Goal: Use online tool/utility: Utilize a website feature to perform a specific function

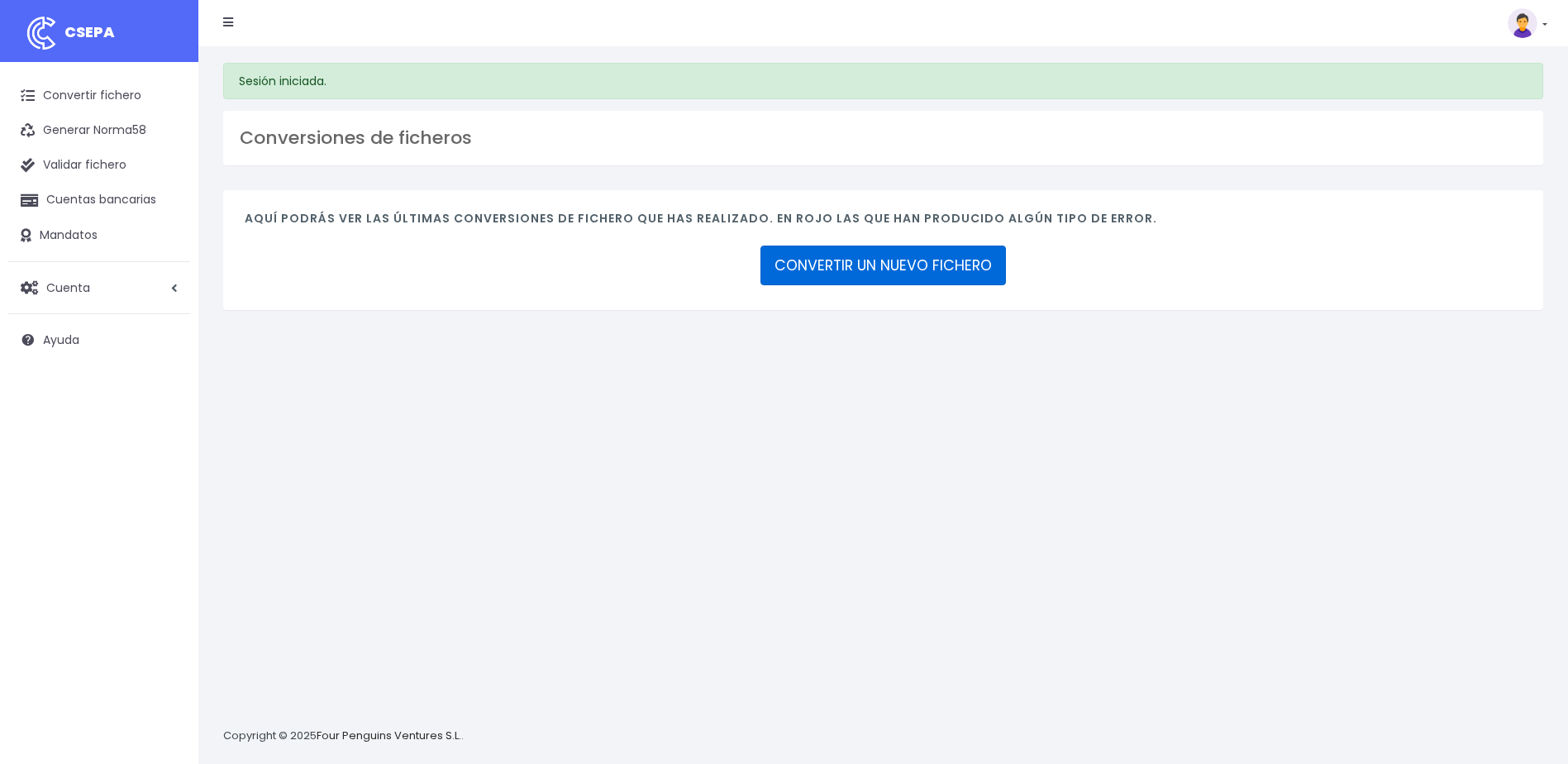
click at [921, 264] on link "CONVERTIR UN NUEVO FICHERO" at bounding box center [884, 266] width 246 height 40
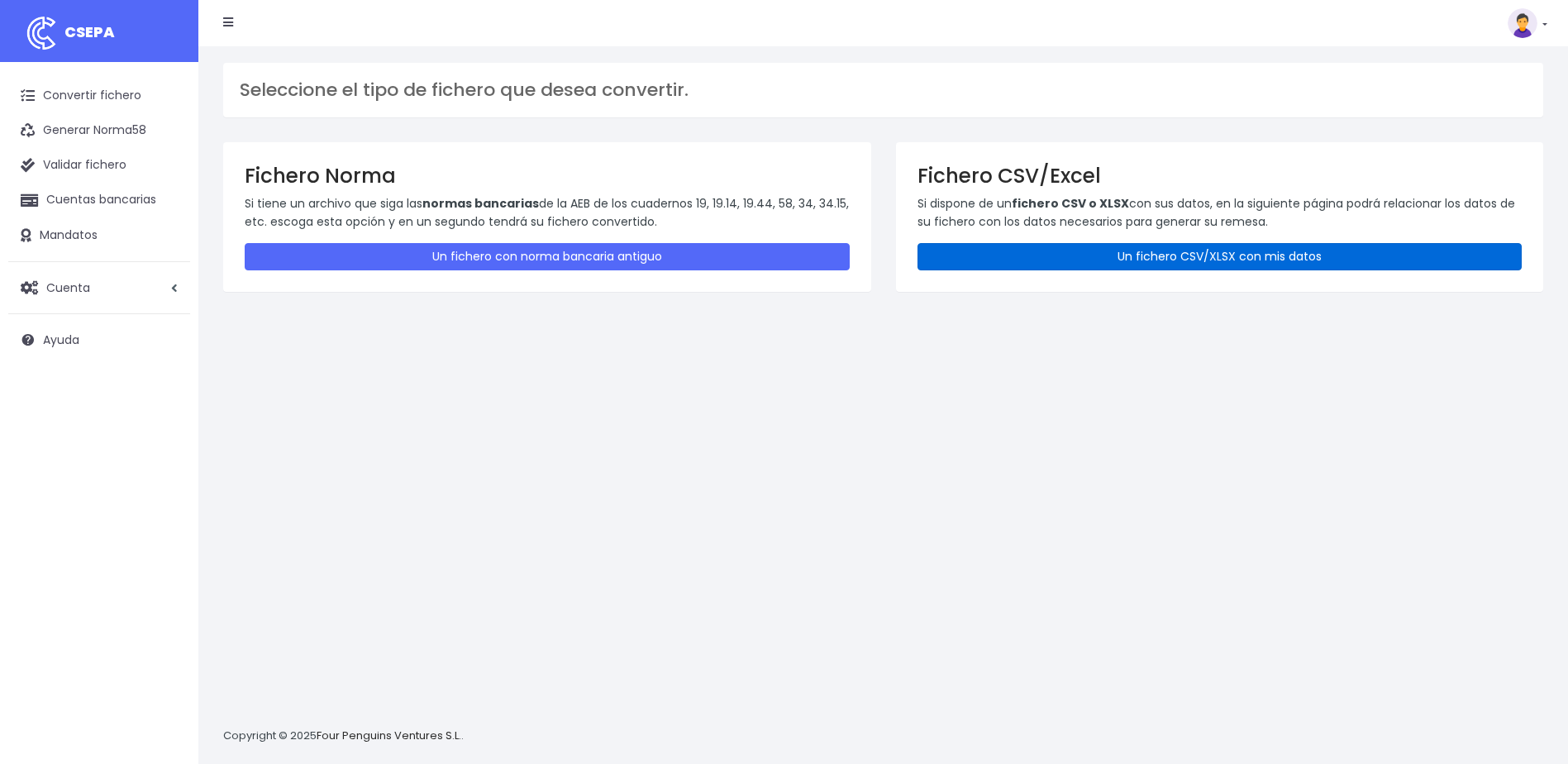
click at [1158, 257] on link "Un fichero CSV/XLSX con mis datos" at bounding box center [1219, 257] width 605 height 28
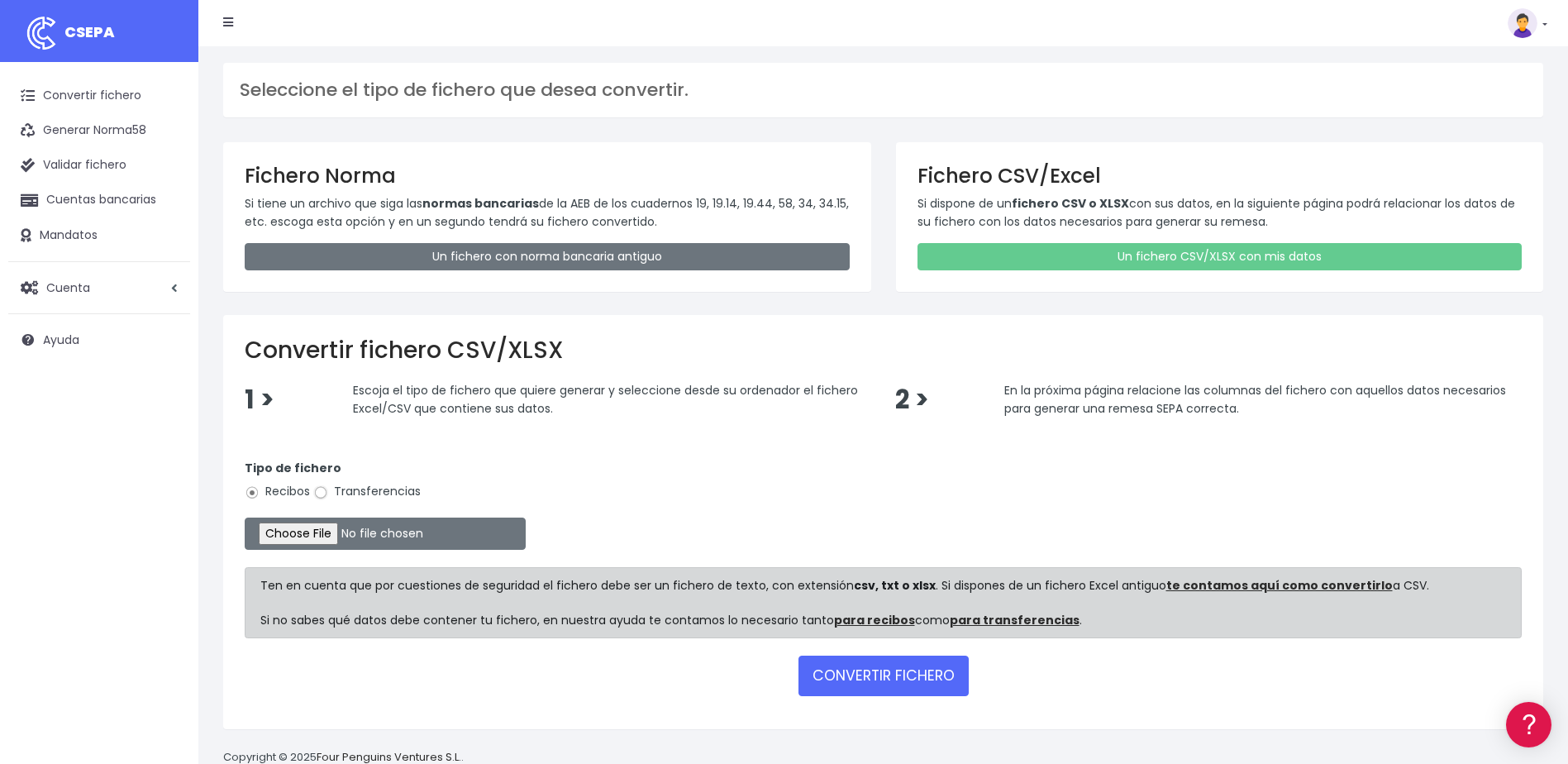
click at [323, 495] on input "Transferencias" at bounding box center [320, 492] width 15 height 15
radio input "true"
click at [446, 532] on input "file" at bounding box center [385, 533] width 281 height 33
type input "C:\fakepath\Devolucinoes soc. 0552 importe 2.147,62 euros.csv"
click at [883, 680] on button "CONVERTIR FICHERO" at bounding box center [884, 676] width 170 height 40
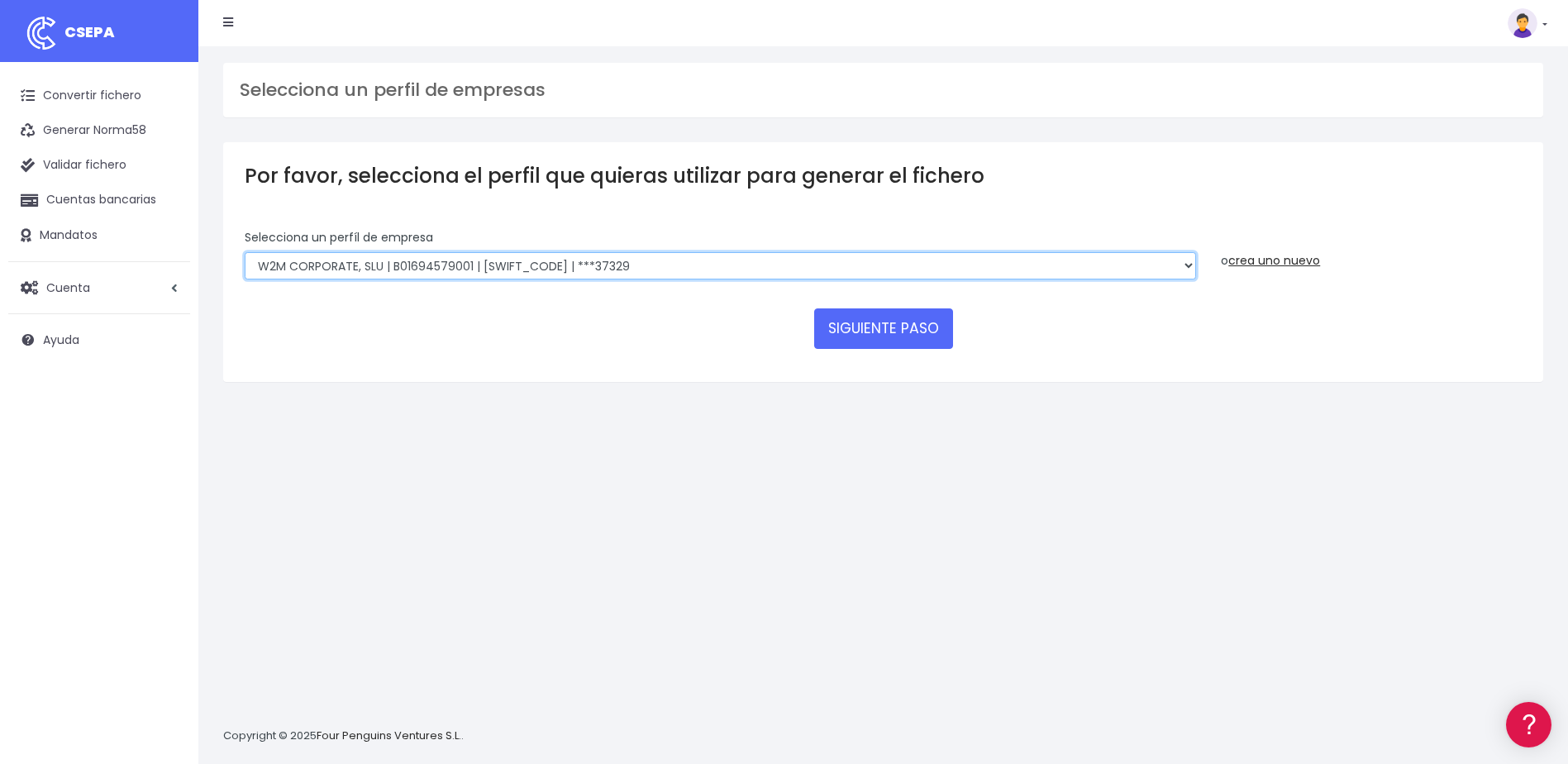
click at [1187, 259] on select "WORLD2MEET,S.L.U | b62880992 | [SWIFT_CODE] | ***97721 World 2 Meet SLU | B6288…" at bounding box center [720, 266] width 951 height 28
click at [1190, 261] on select "WORLD2MEET,S.L.U | b62880992 | BSABESBBXXX | ***97721 World 2 Meet SLU | B62880…" at bounding box center [720, 266] width 951 height 28
select select "1726"
click at [245, 252] on select "WORLD2MEET,S.L.U | b62880992 | BSABESBBXXX | ***97721 World 2 Meet SLU | B62880…" at bounding box center [720, 266] width 951 height 28
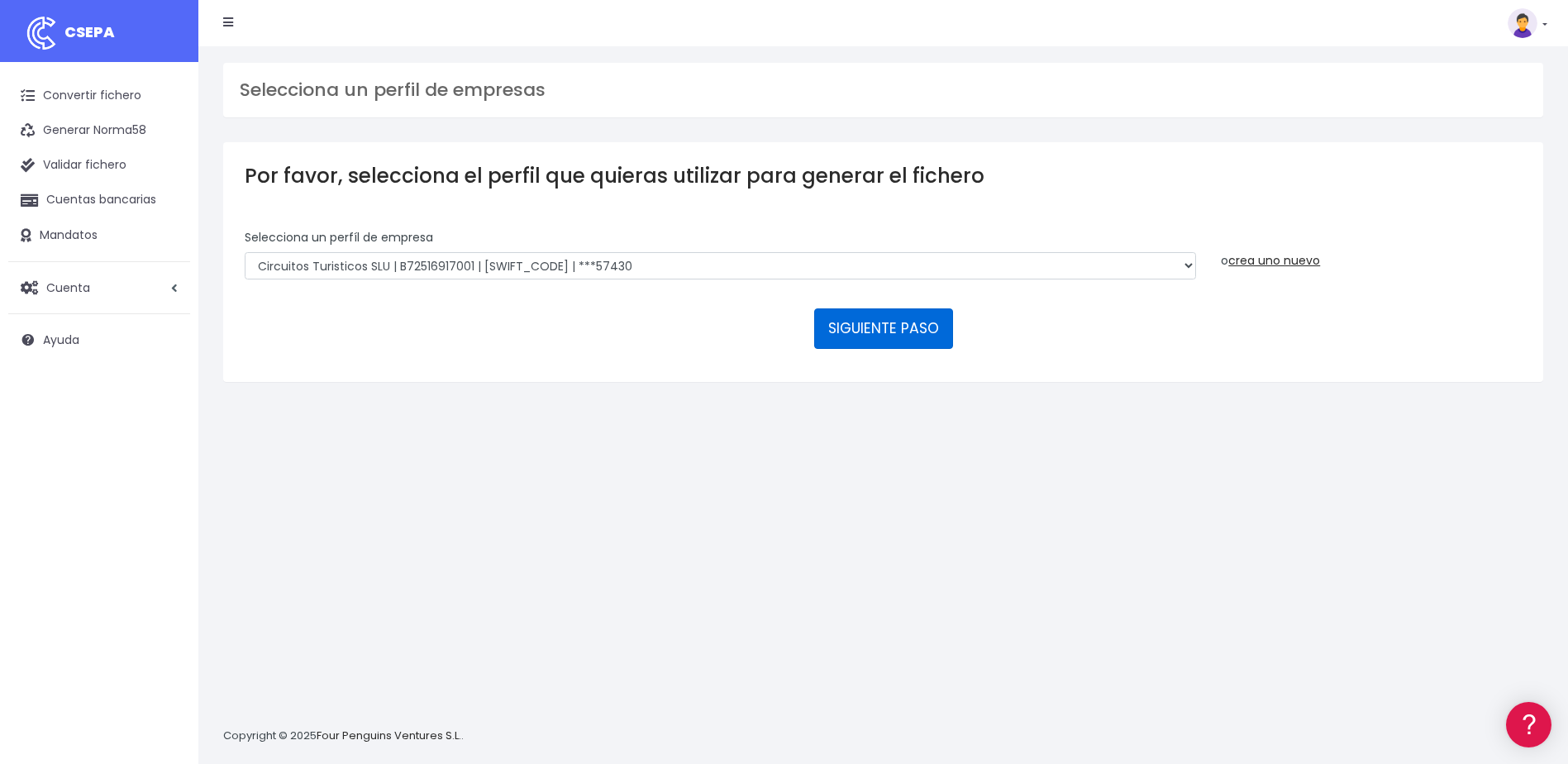
click at [906, 334] on button "SIGUIENTE PASO" at bounding box center [884, 328] width 139 height 40
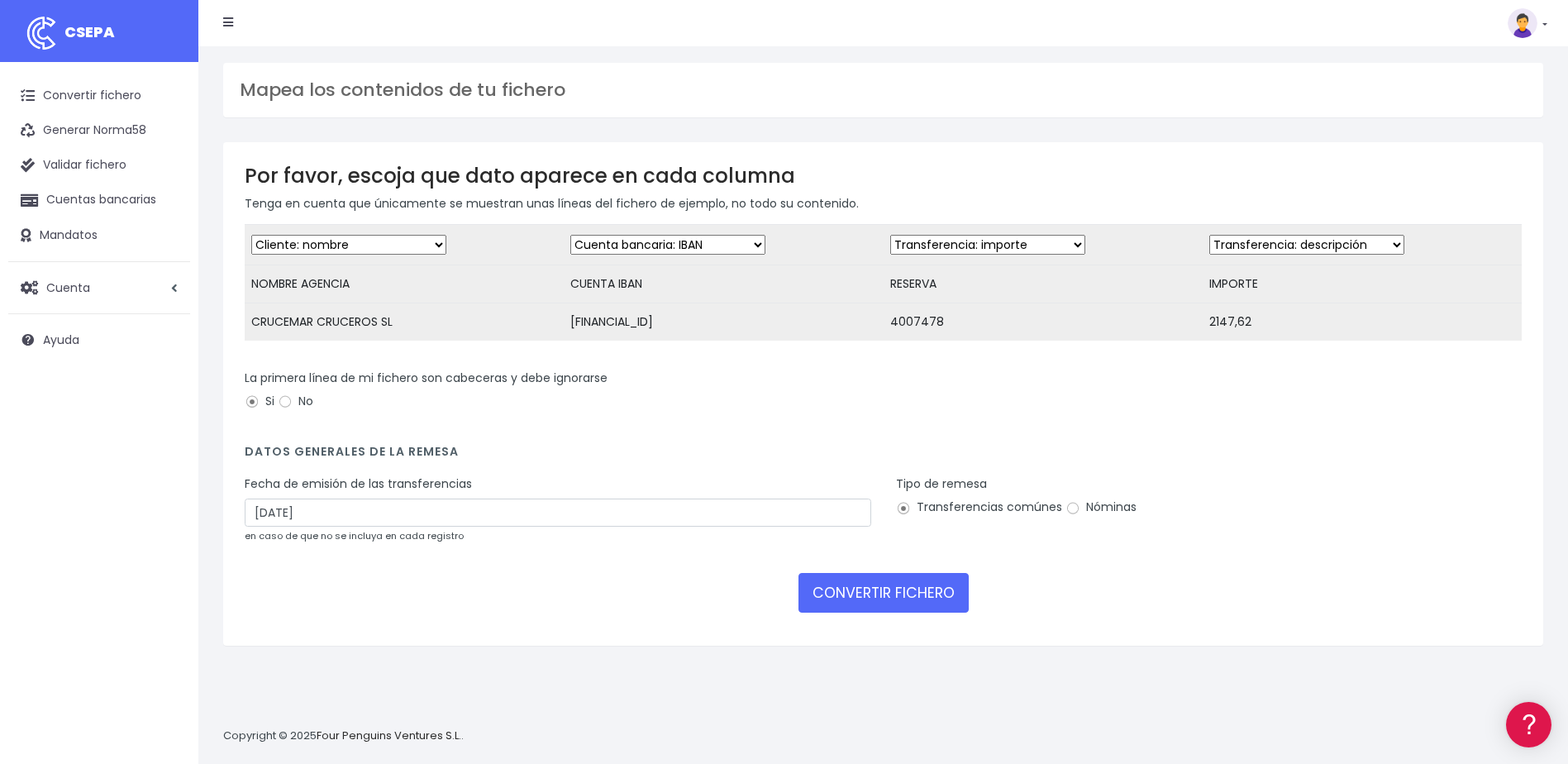
click at [1065, 250] on select "Desechar campo Cliente: nombre Cliente: DNI Cliente: Email Cliente: referencia …" at bounding box center [988, 245] width 195 height 20
select select "description"
click at [890, 235] on select "Desechar campo Cliente: nombre Cliente: DNI Cliente: Email Cliente: referencia …" at bounding box center [988, 245] width 195 height 20
click at [1286, 238] on select "Desechar campo Cliente: nombre Cliente: DNI Cliente: Email Cliente: referencia …" at bounding box center [1307, 245] width 195 height 20
select select "amount"
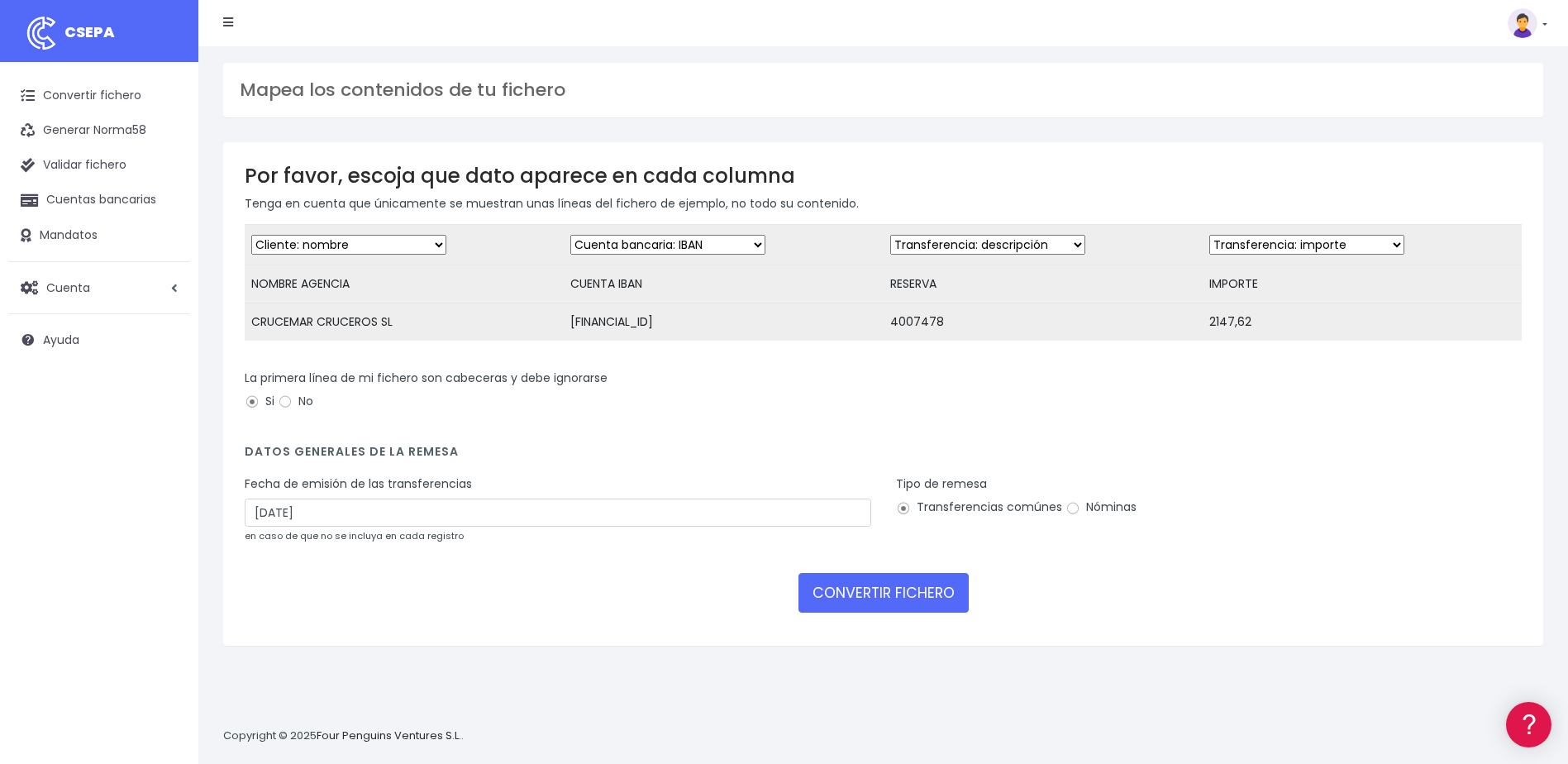
click at [1209, 235] on select "Desechar campo Cliente: nombre Cliente: DNI Cliente: Email Cliente: referencia …" at bounding box center [1307, 245] width 195 height 20
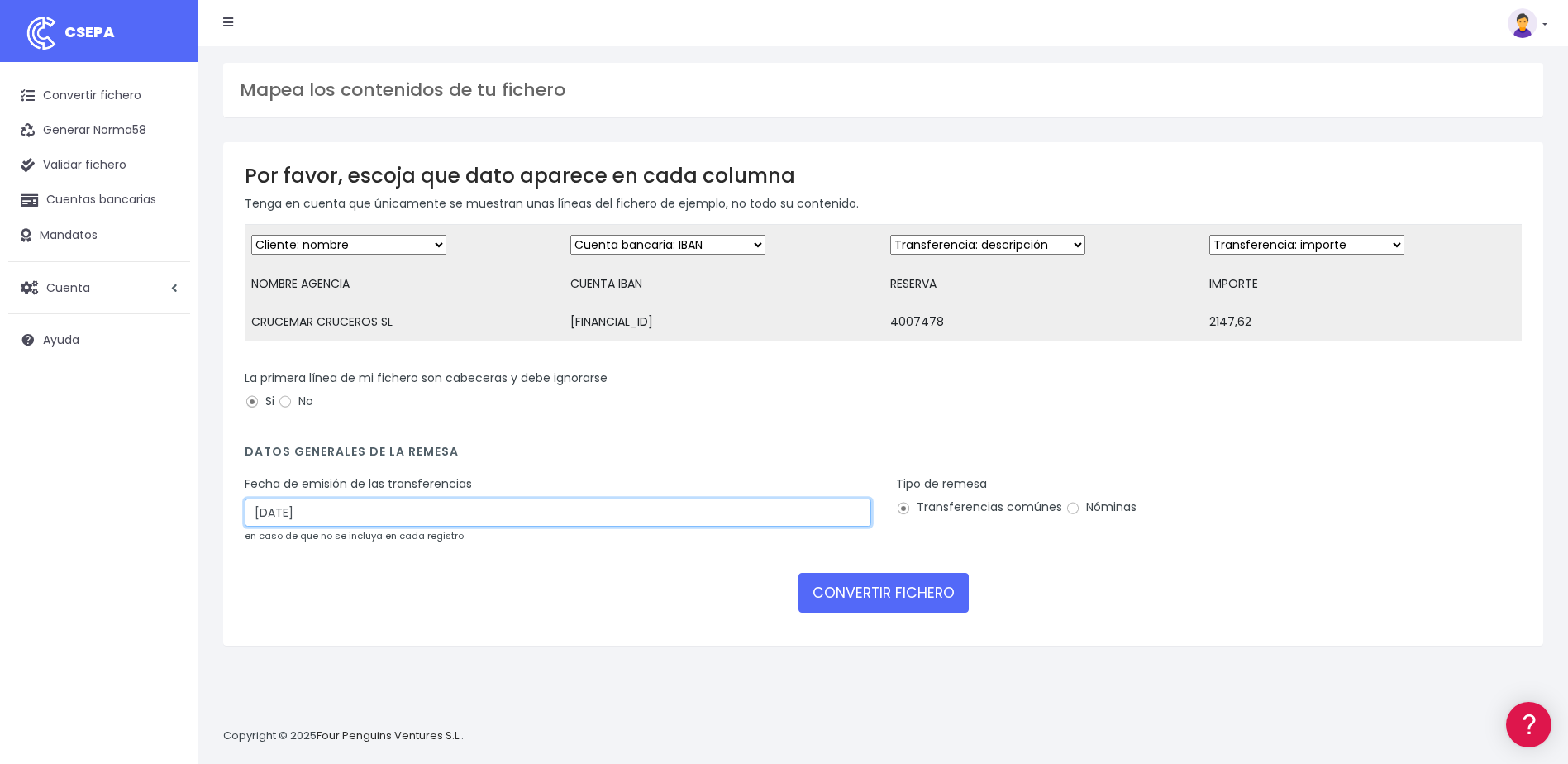
click at [559, 526] on input "19/09/2025" at bounding box center [558, 512] width 626 height 28
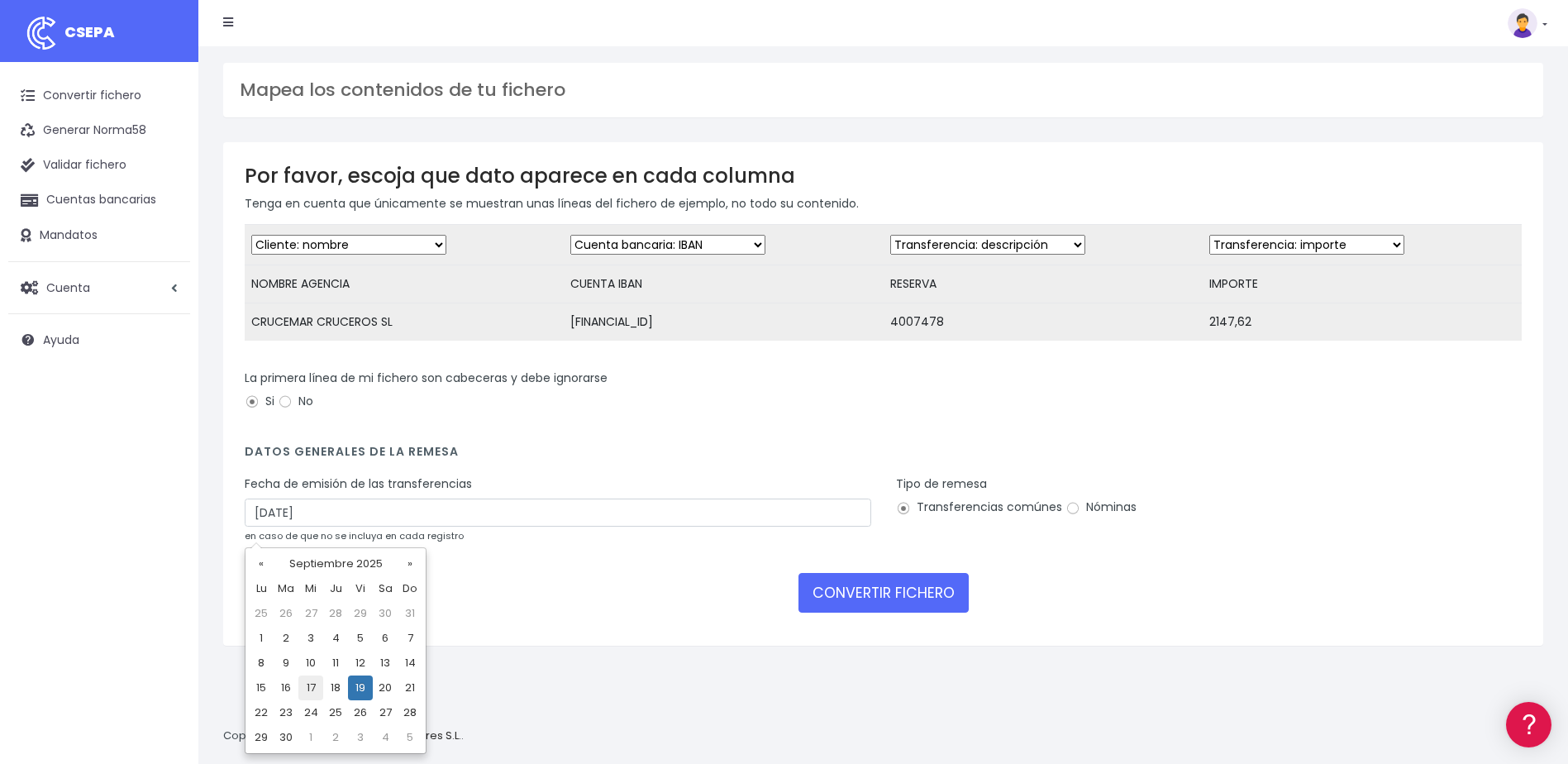
click at [308, 689] on td "17" at bounding box center [310, 688] width 25 height 25
type input "17/09/2025"
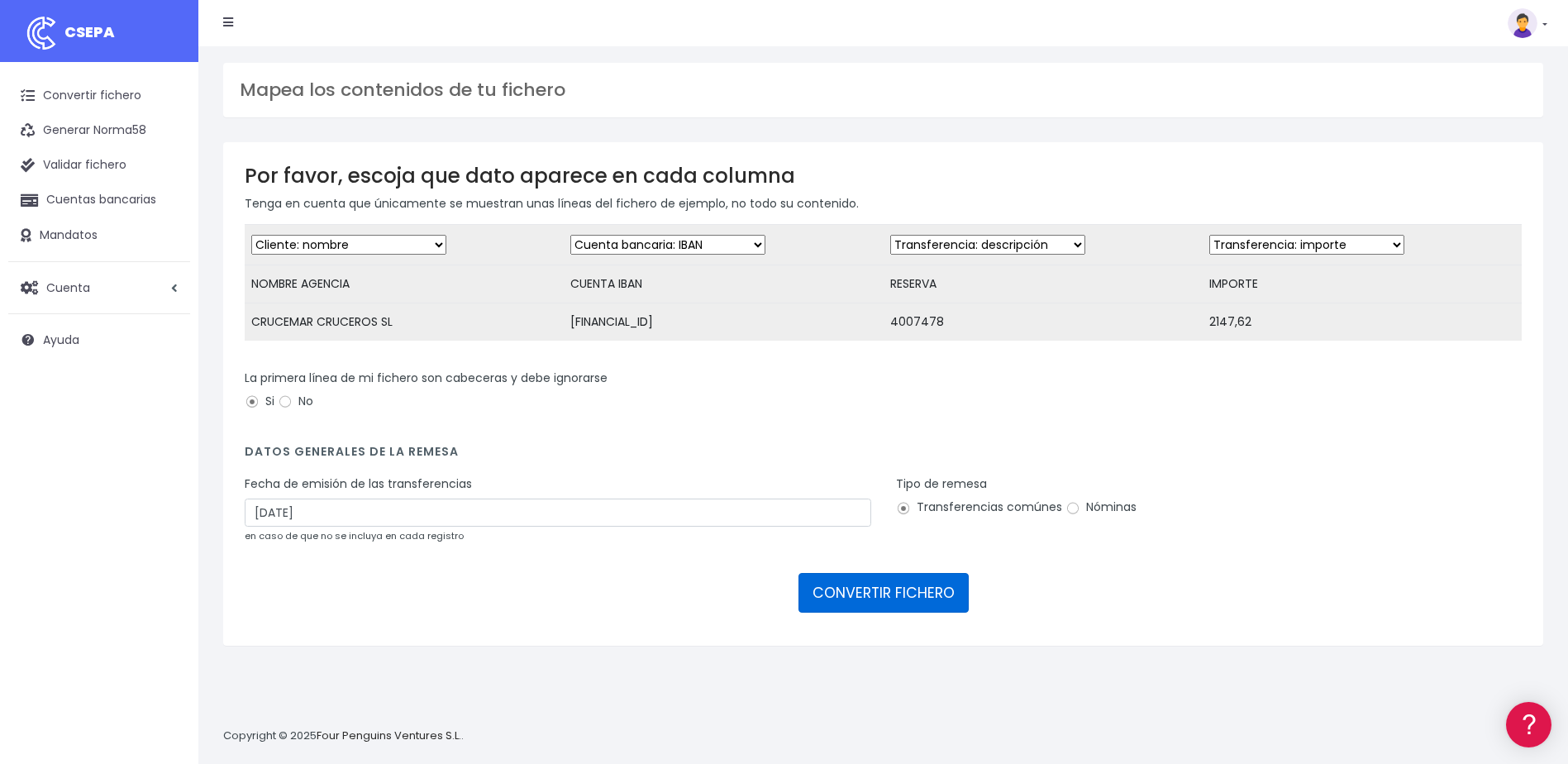
click at [890, 609] on button "CONVERTIR FICHERO" at bounding box center [884, 593] width 170 height 40
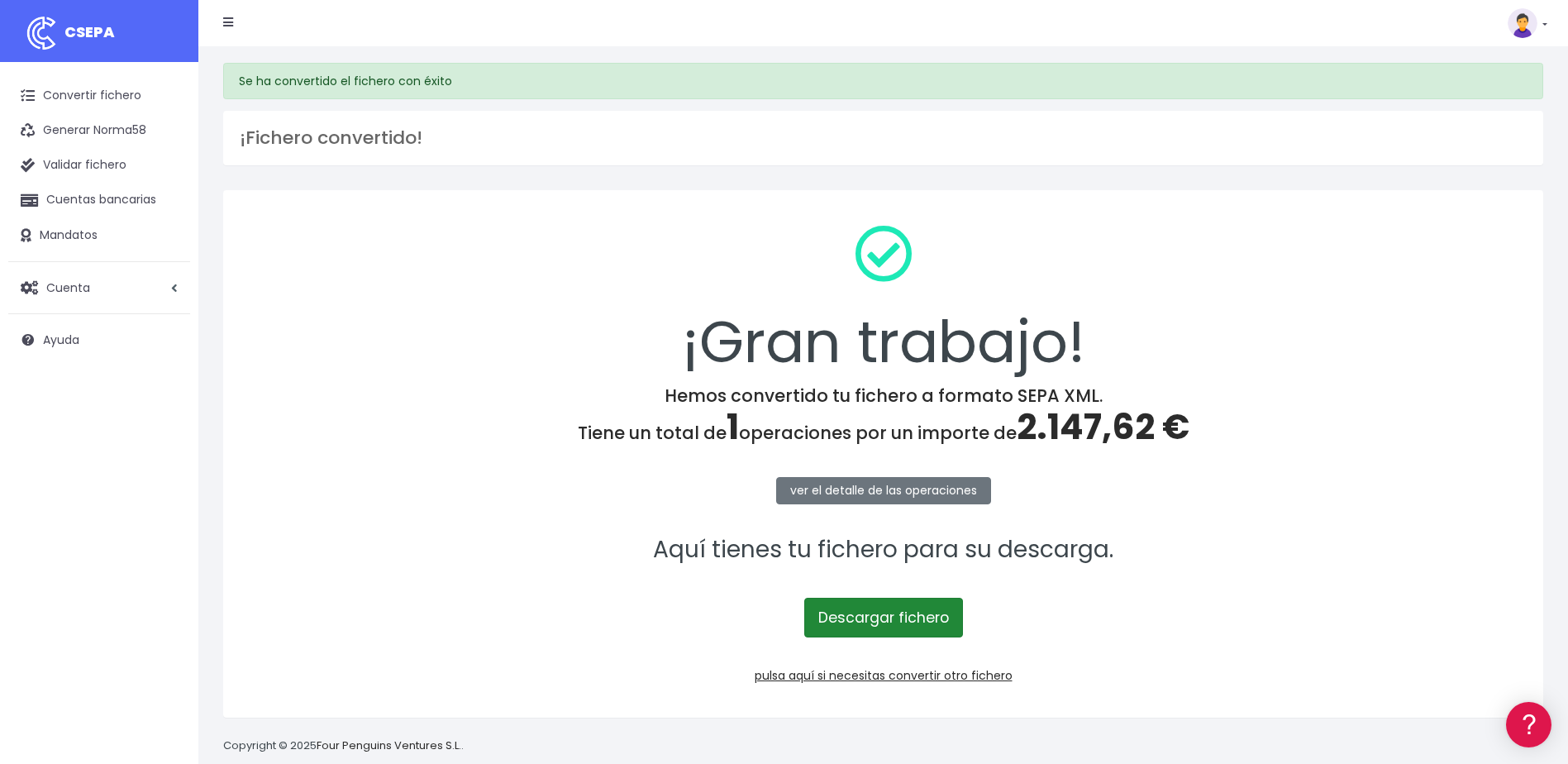
click at [895, 619] on link "Descargar fichero" at bounding box center [884, 617] width 158 height 40
click at [72, 88] on link "Convertir fichero" at bounding box center [99, 95] width 182 height 35
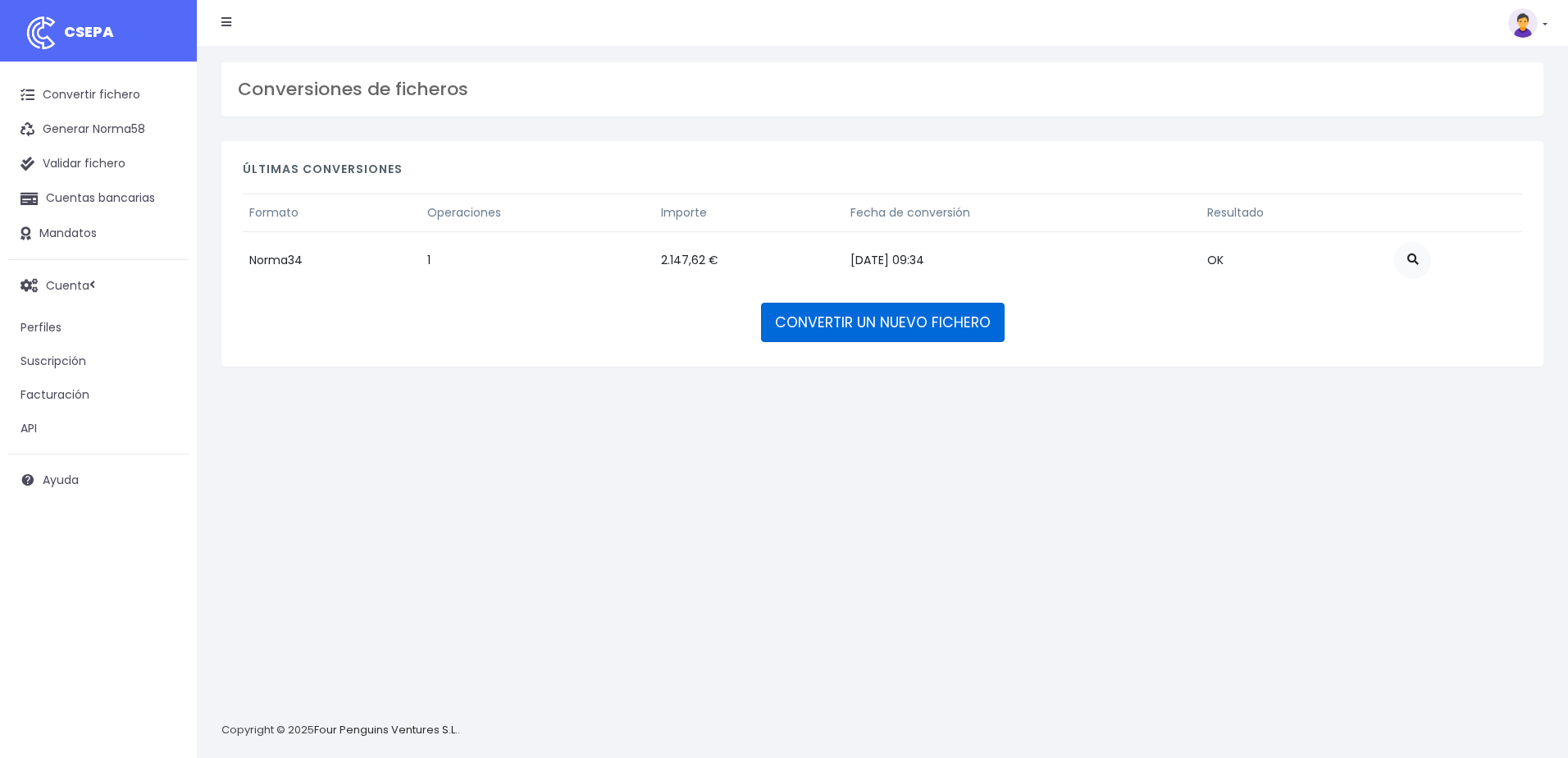
click at [839, 328] on link "CONVERTIR UN NUEVO FICHERO" at bounding box center [883, 322] width 244 height 39
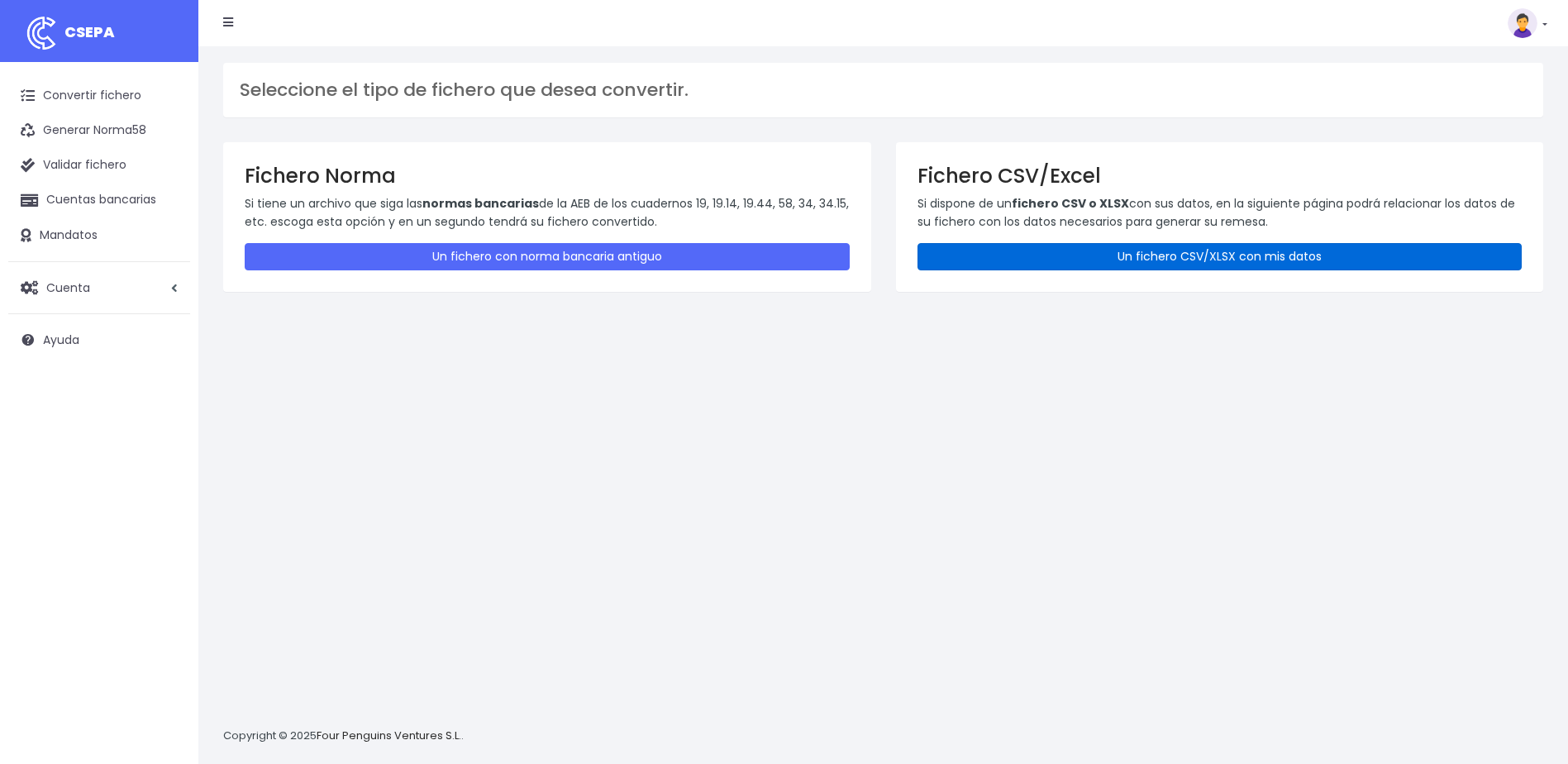
click at [1139, 252] on link "Un fichero CSV/XLSX con mis datos" at bounding box center [1219, 257] width 605 height 28
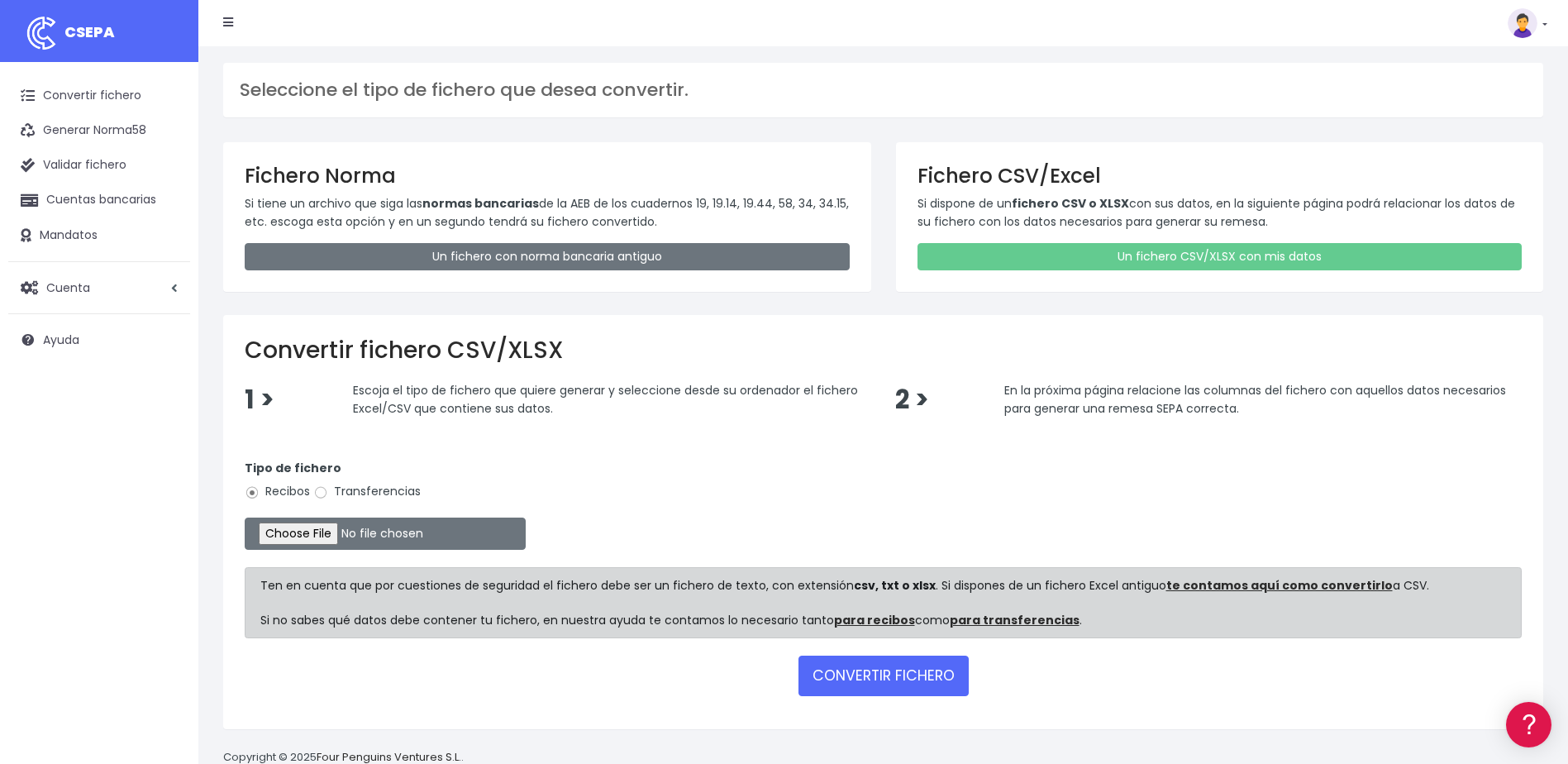
click at [327, 488] on input "Transferencias" at bounding box center [320, 492] width 15 height 15
radio input "true"
click at [398, 536] on input "file" at bounding box center [385, 533] width 281 height 33
type input "C:\fakepath\Devoluciones soc. 0538 importe 18.873,53 euros.csv"
click at [879, 672] on button "CONVERTIR FICHERO" at bounding box center [884, 676] width 170 height 40
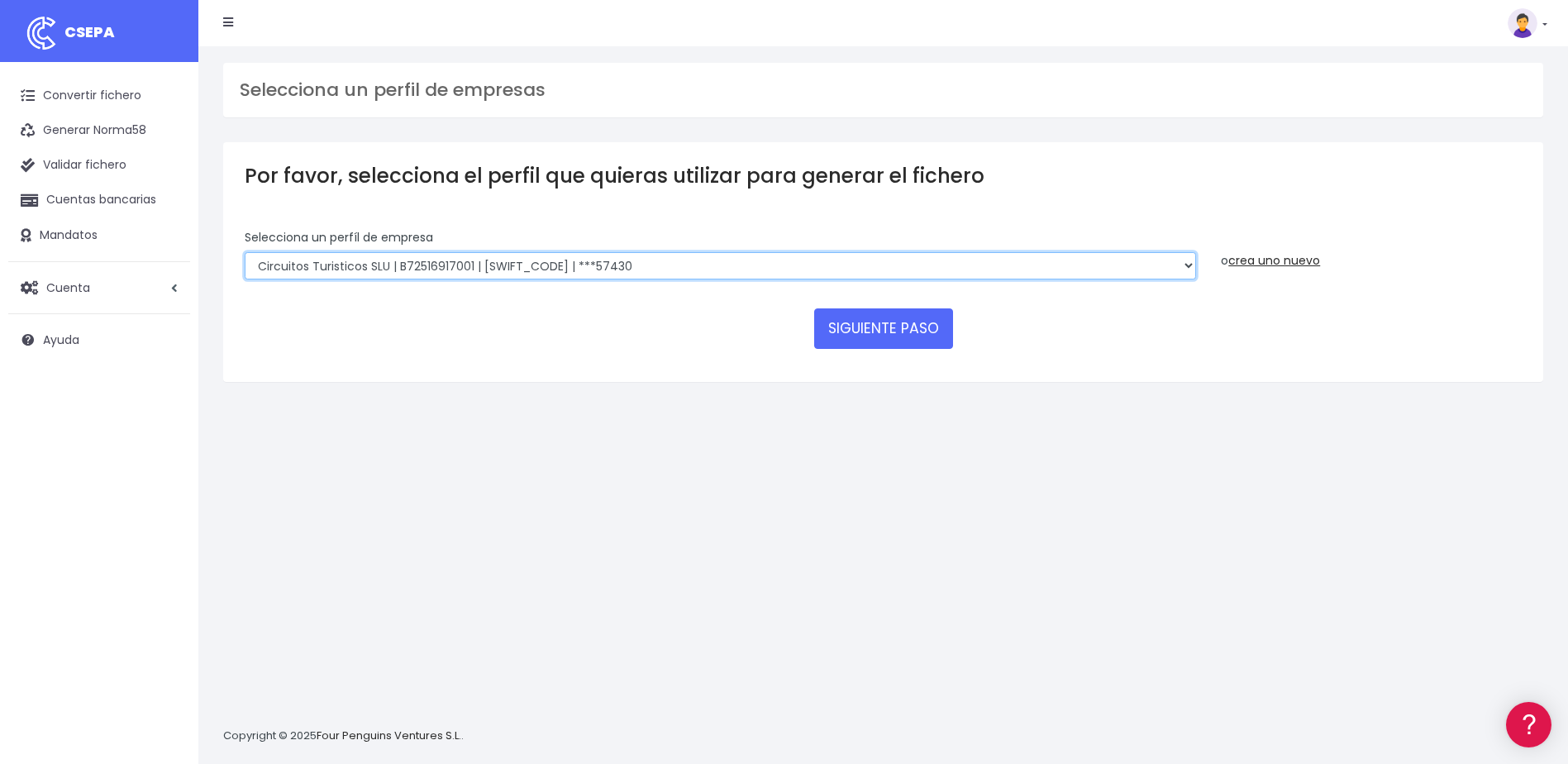
click at [1187, 262] on select "WORLD2MEET,S.L.U | b62880992 | BSABESBBXXX | ***97721 World 2 Meet SLU | B62880…" at bounding box center [720, 266] width 951 height 28
click at [745, 266] on select "WORLD2MEET,S.L.U | b62880992 | BSABESBBXXX | ***97721 World 2 Meet SLU | B62880…" at bounding box center [720, 266] width 951 height 28
select select "2123"
click at [245, 252] on select "WORLD2MEET,S.L.U | b62880992 | BSABESBBXXX | ***97721 World 2 Meet SLU | B62880…" at bounding box center [720, 266] width 951 height 28
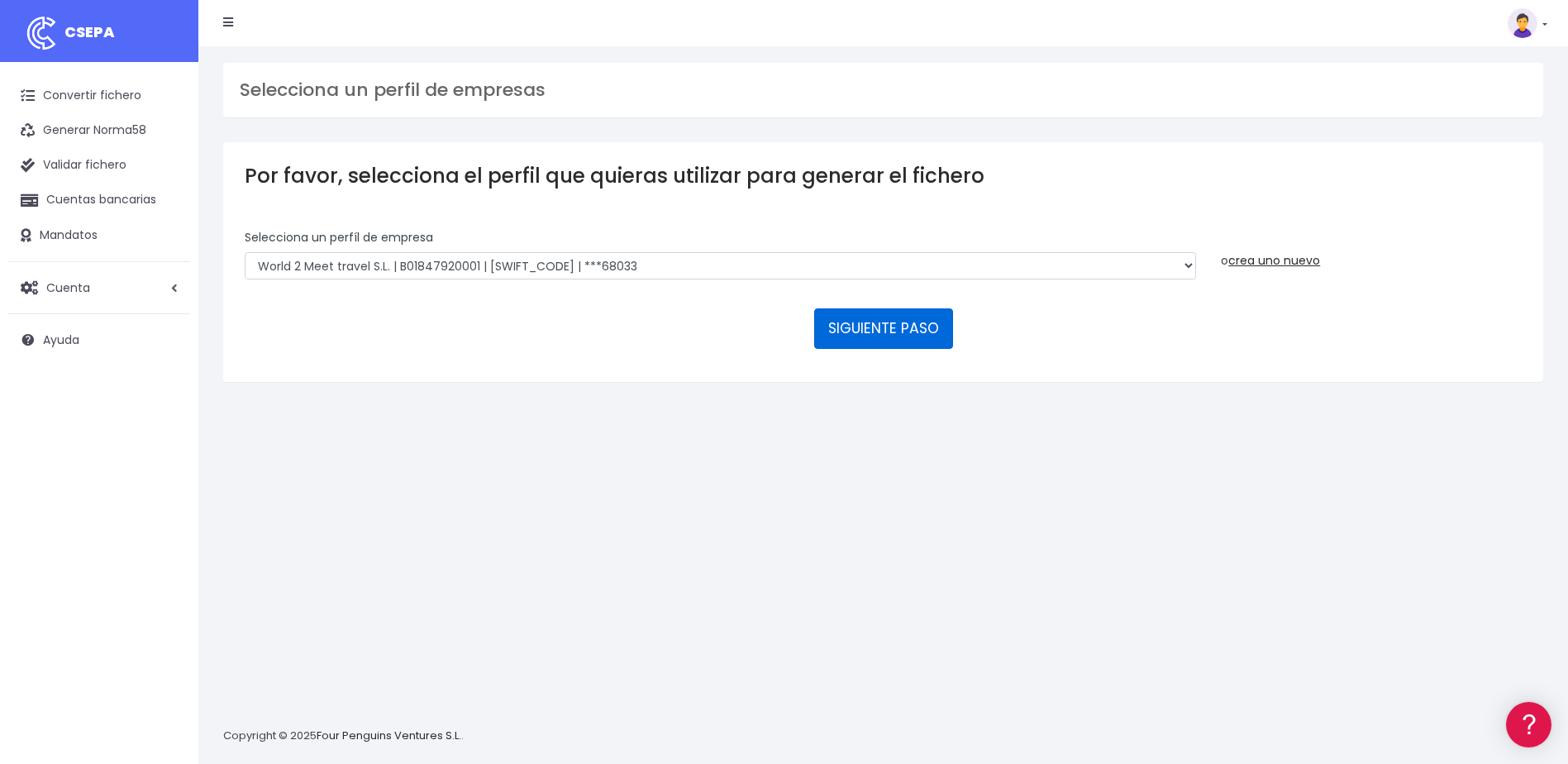
click at [902, 329] on button "SIGUIENTE PASO" at bounding box center [884, 328] width 139 height 40
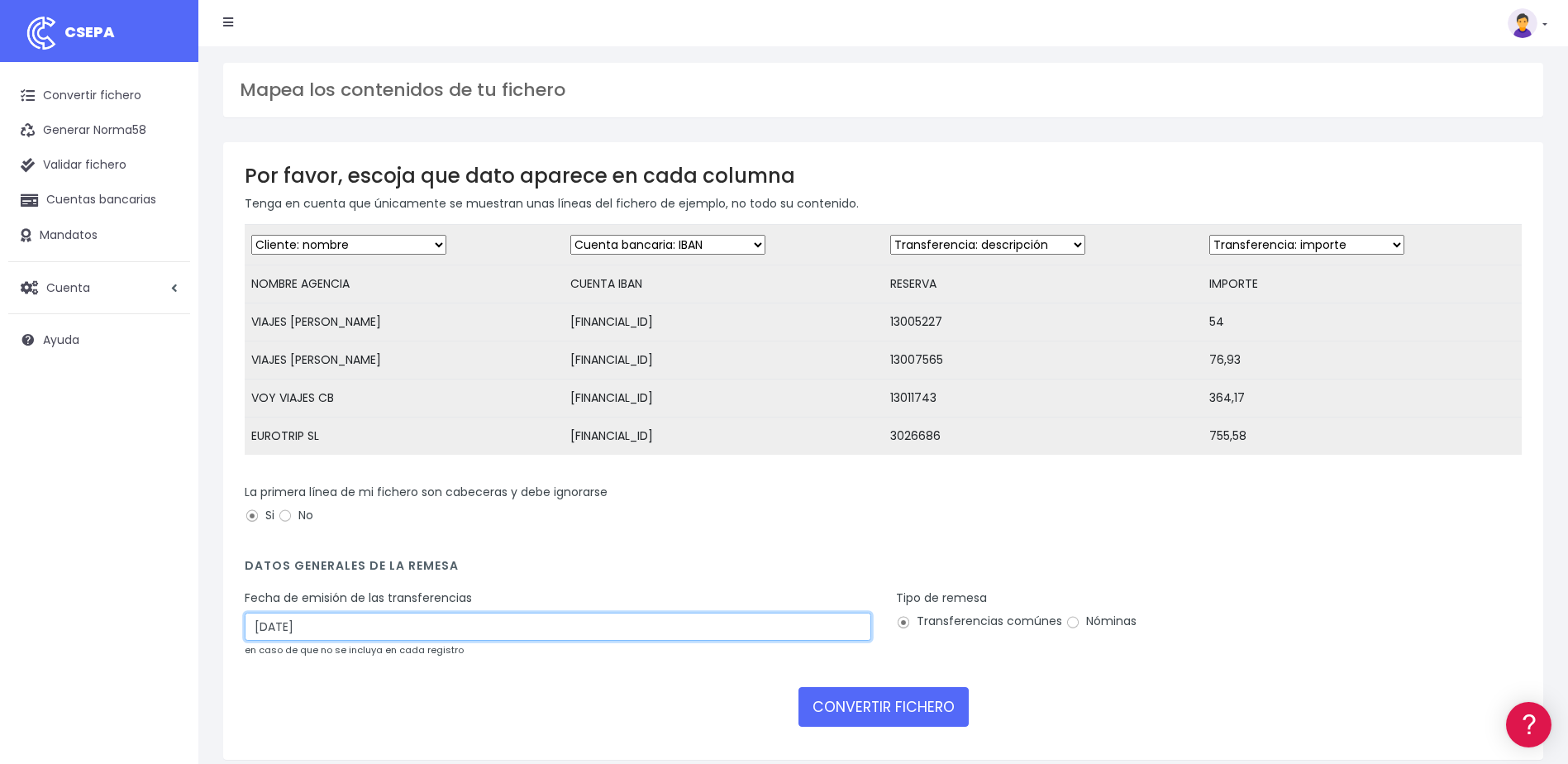
click at [387, 638] on input "19/09/2025" at bounding box center [558, 626] width 626 height 28
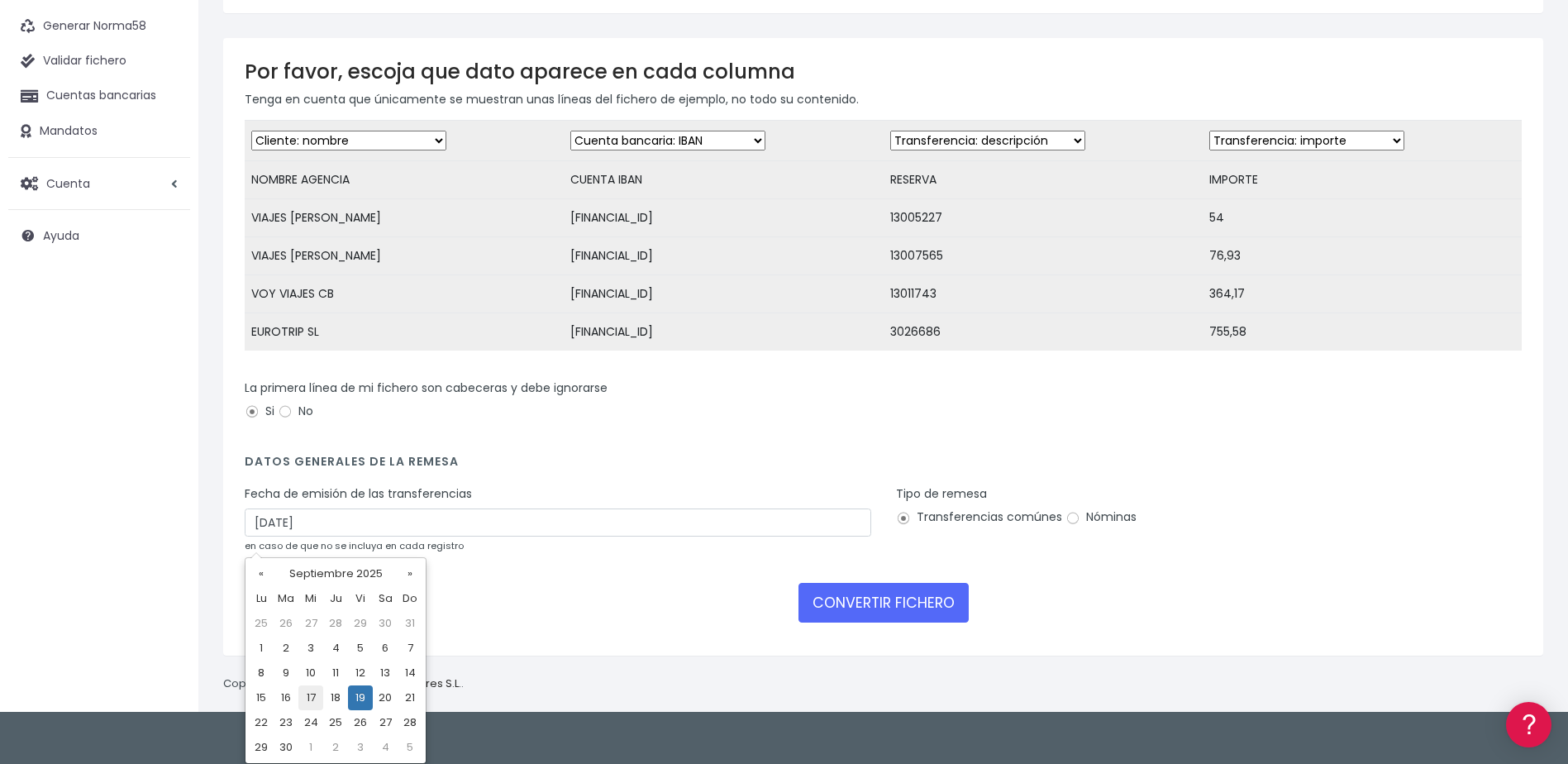
click at [314, 699] on td "17" at bounding box center [310, 698] width 25 height 25
type input "17/09/2025"
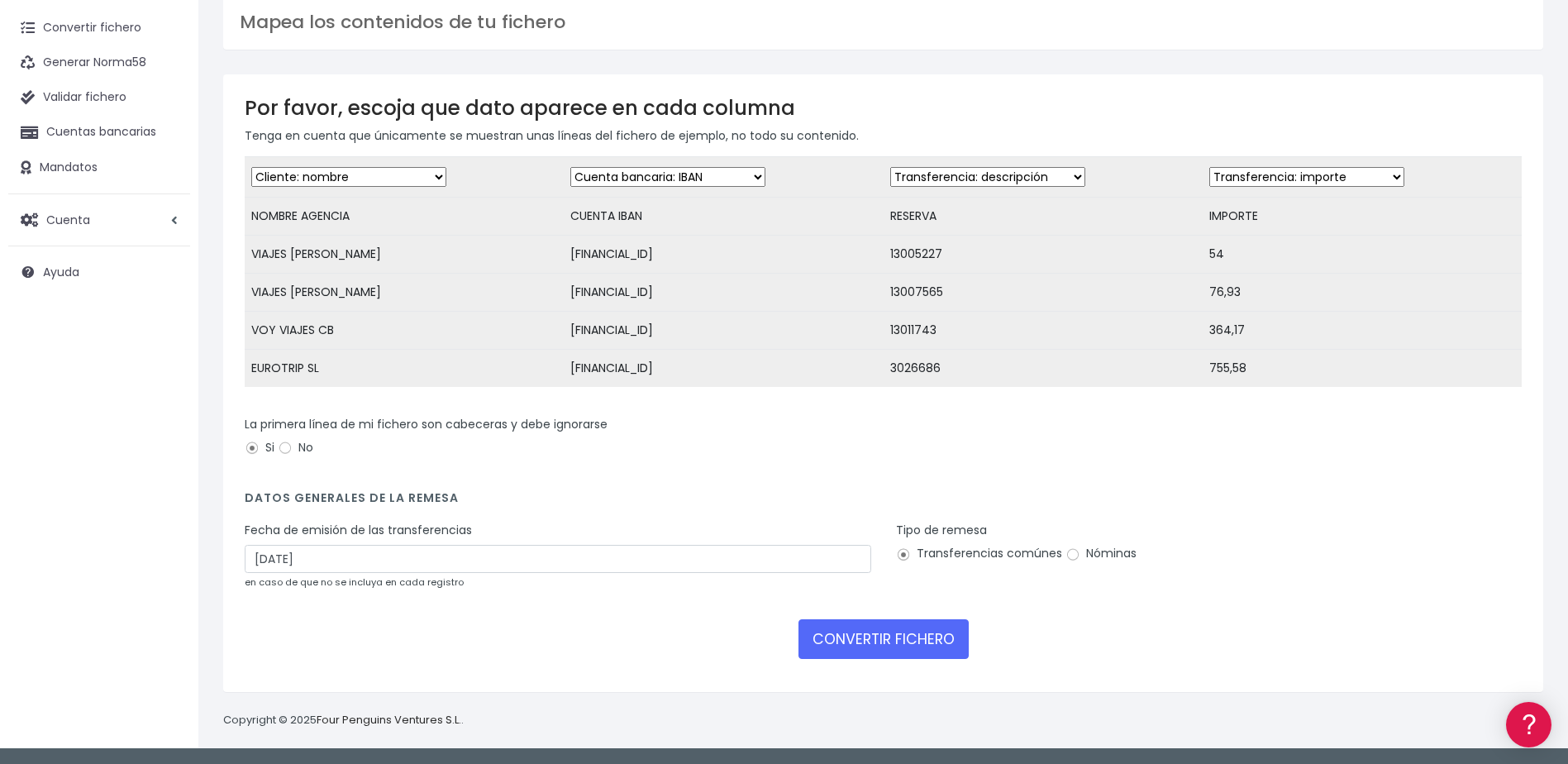
scroll to position [80, 0]
click at [878, 641] on button "CONVERTIR FICHERO" at bounding box center [884, 639] width 170 height 40
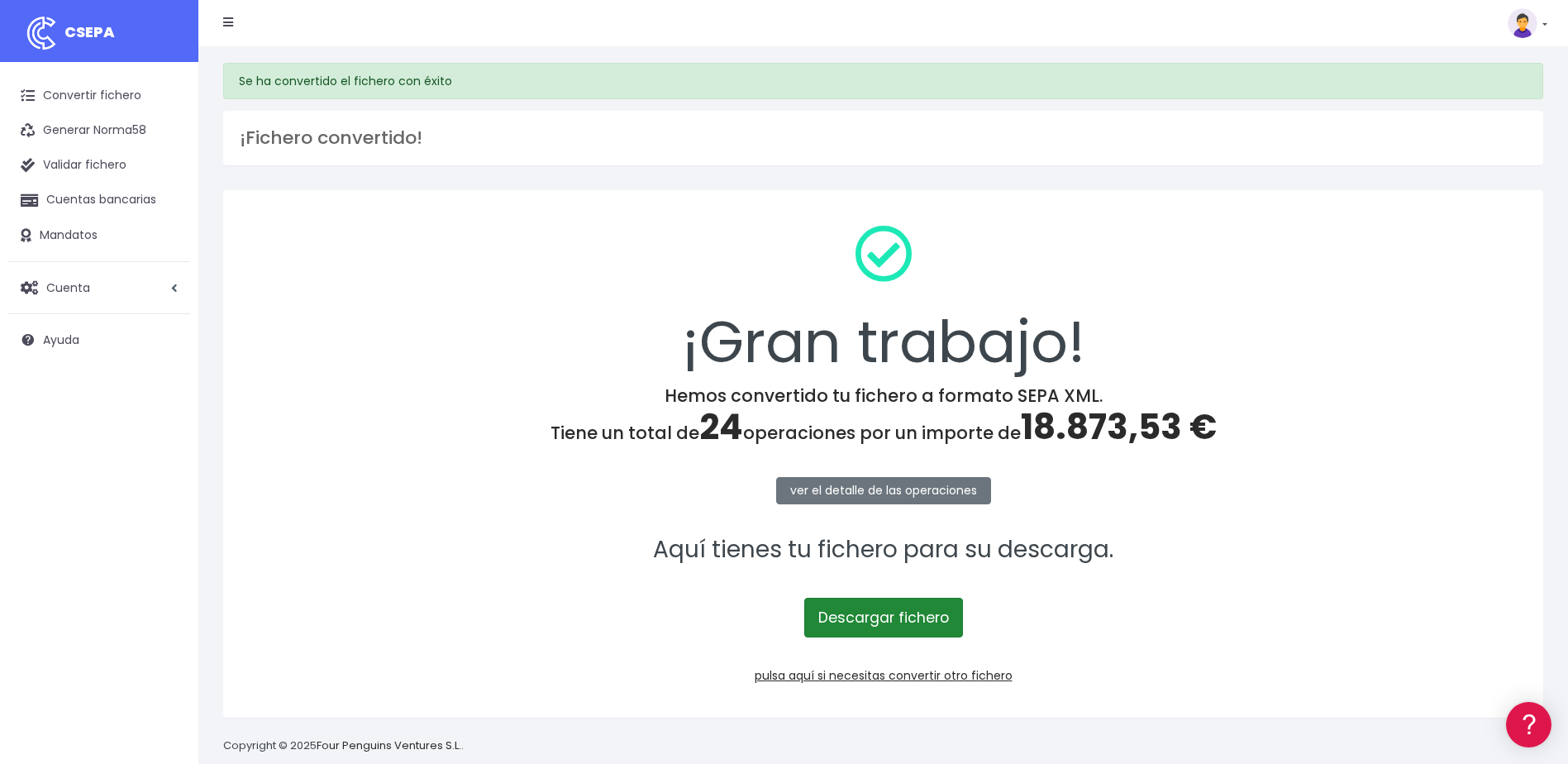
click at [927, 613] on link "Descargar fichero" at bounding box center [884, 617] width 158 height 40
click at [65, 97] on link "Convertir fichero" at bounding box center [99, 95] width 182 height 35
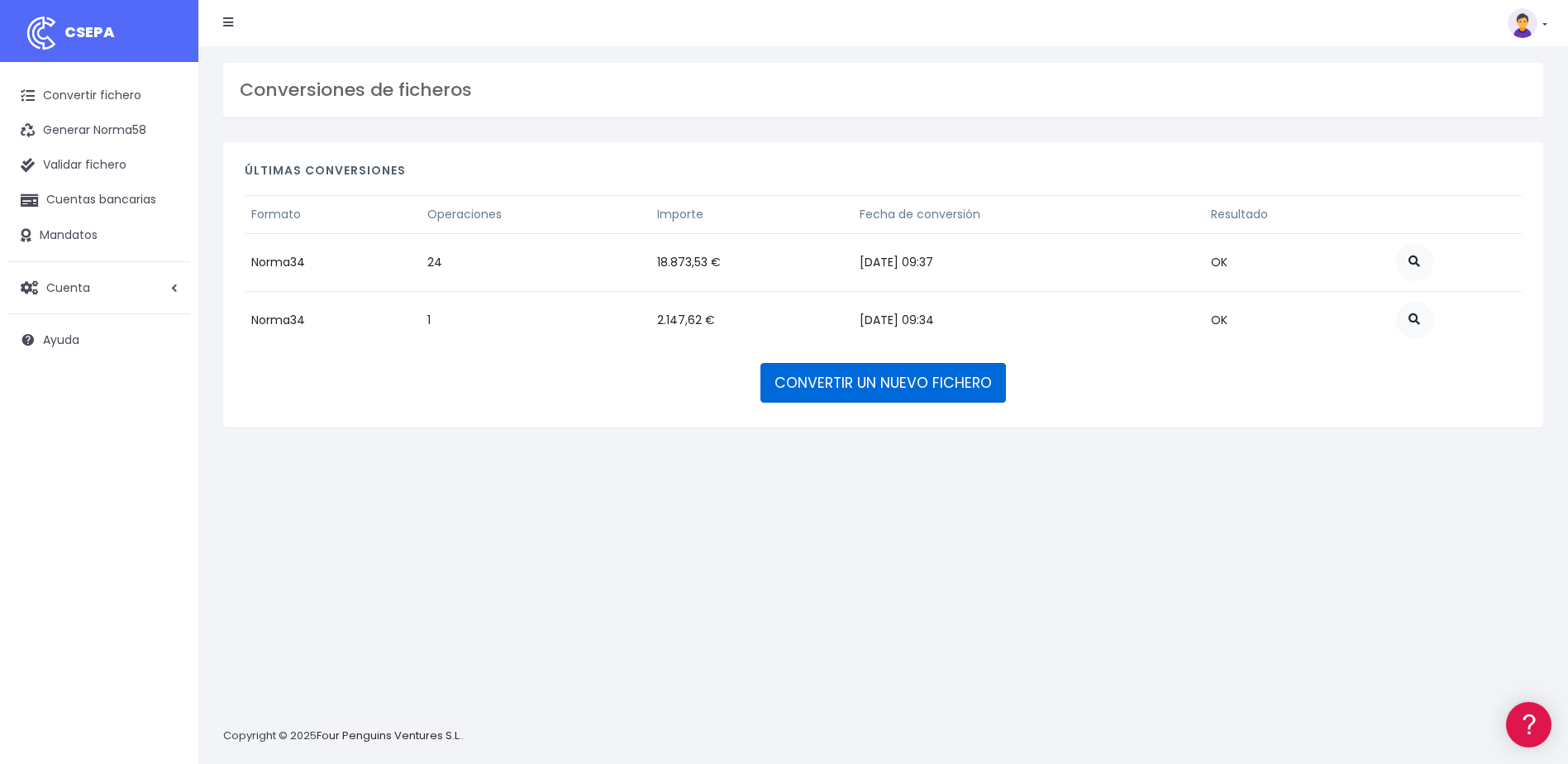
click at [921, 382] on link "CONVERTIR UN NUEVO FICHERO" at bounding box center [884, 382] width 246 height 40
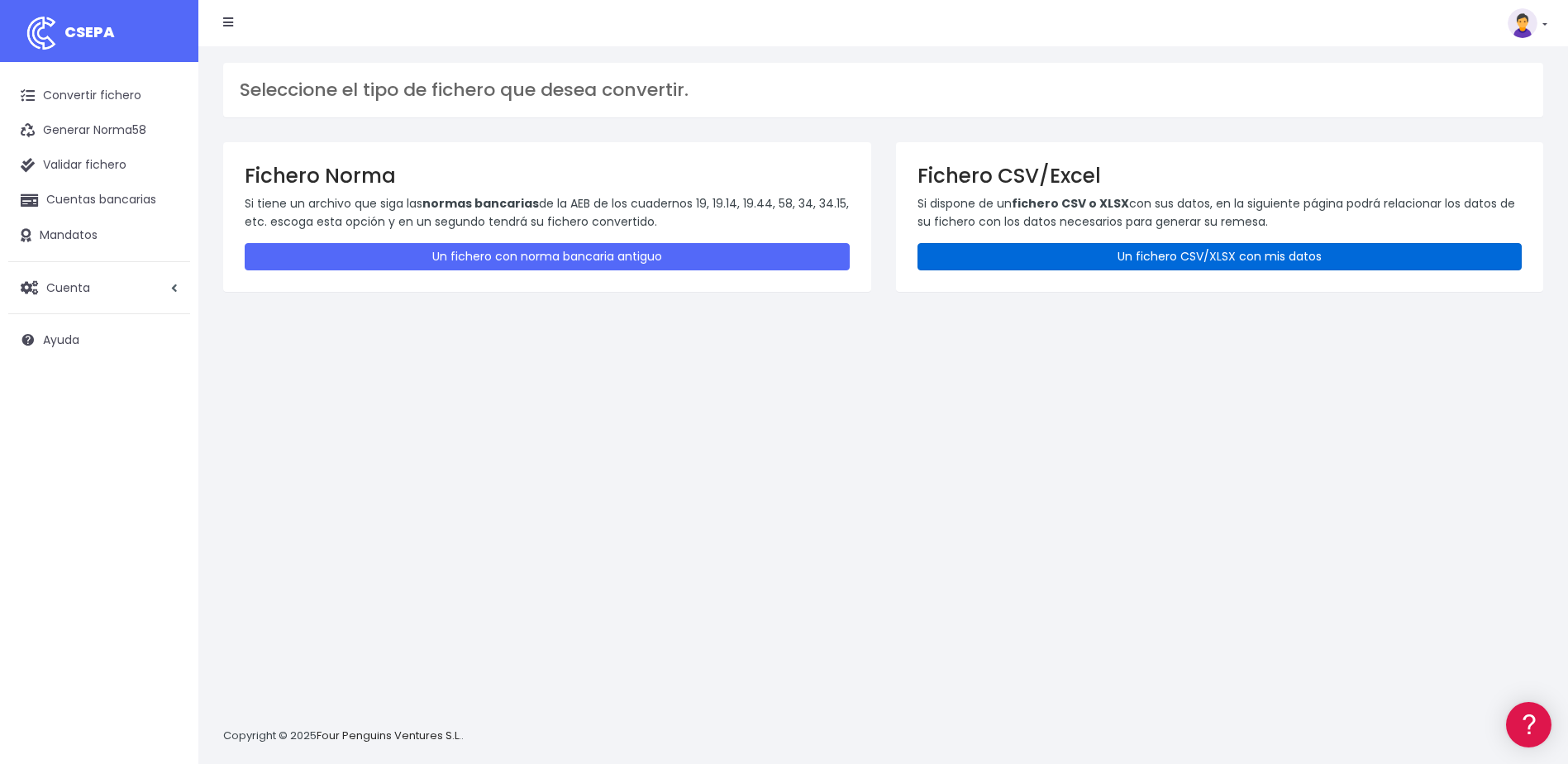
click at [1209, 255] on link "Un fichero CSV/XLSX con mis datos" at bounding box center [1219, 257] width 605 height 28
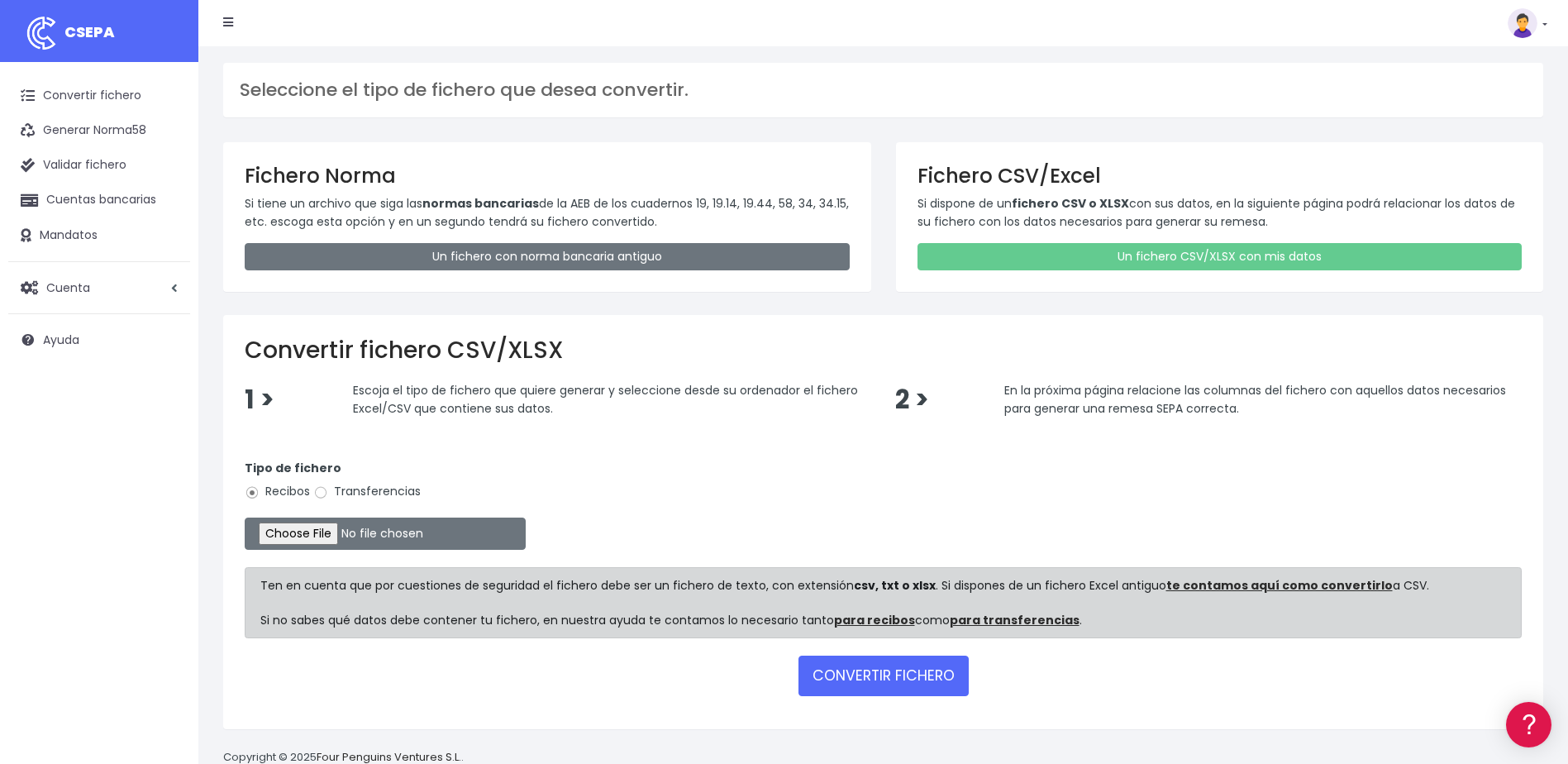
click at [336, 490] on label "Transferencias" at bounding box center [366, 491] width 107 height 18
click at [328, 490] on input "Transferencias" at bounding box center [320, 492] width 15 height 15
radio input "true"
click at [405, 535] on input "file" at bounding box center [385, 533] width 281 height 33
type input "C:\fakepath\Devoluciones soc. 0540 importe 38.994,43 euros.csv"
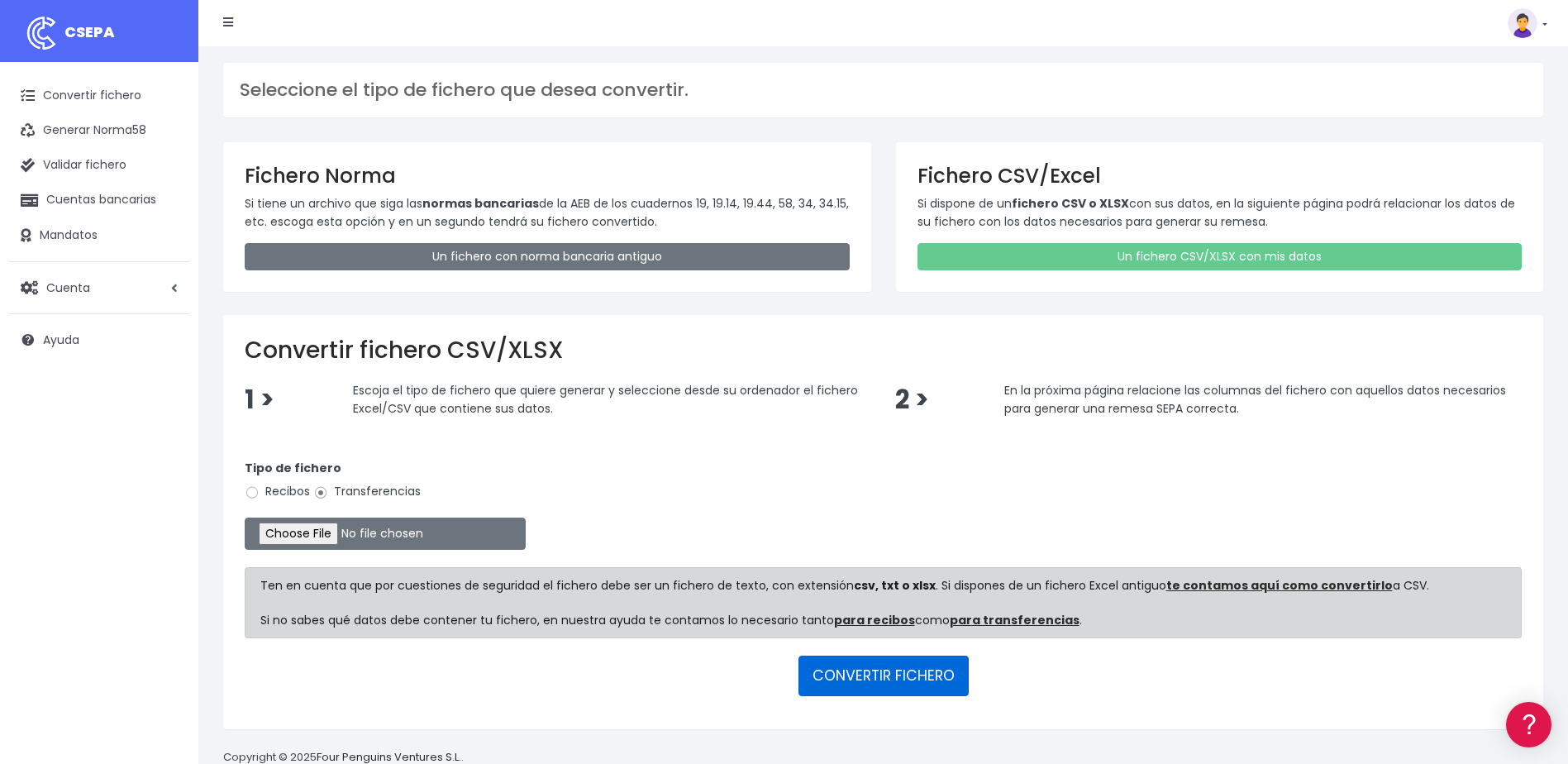
click at [870, 685] on button "CONVERTIR FICHERO" at bounding box center [884, 676] width 170 height 40
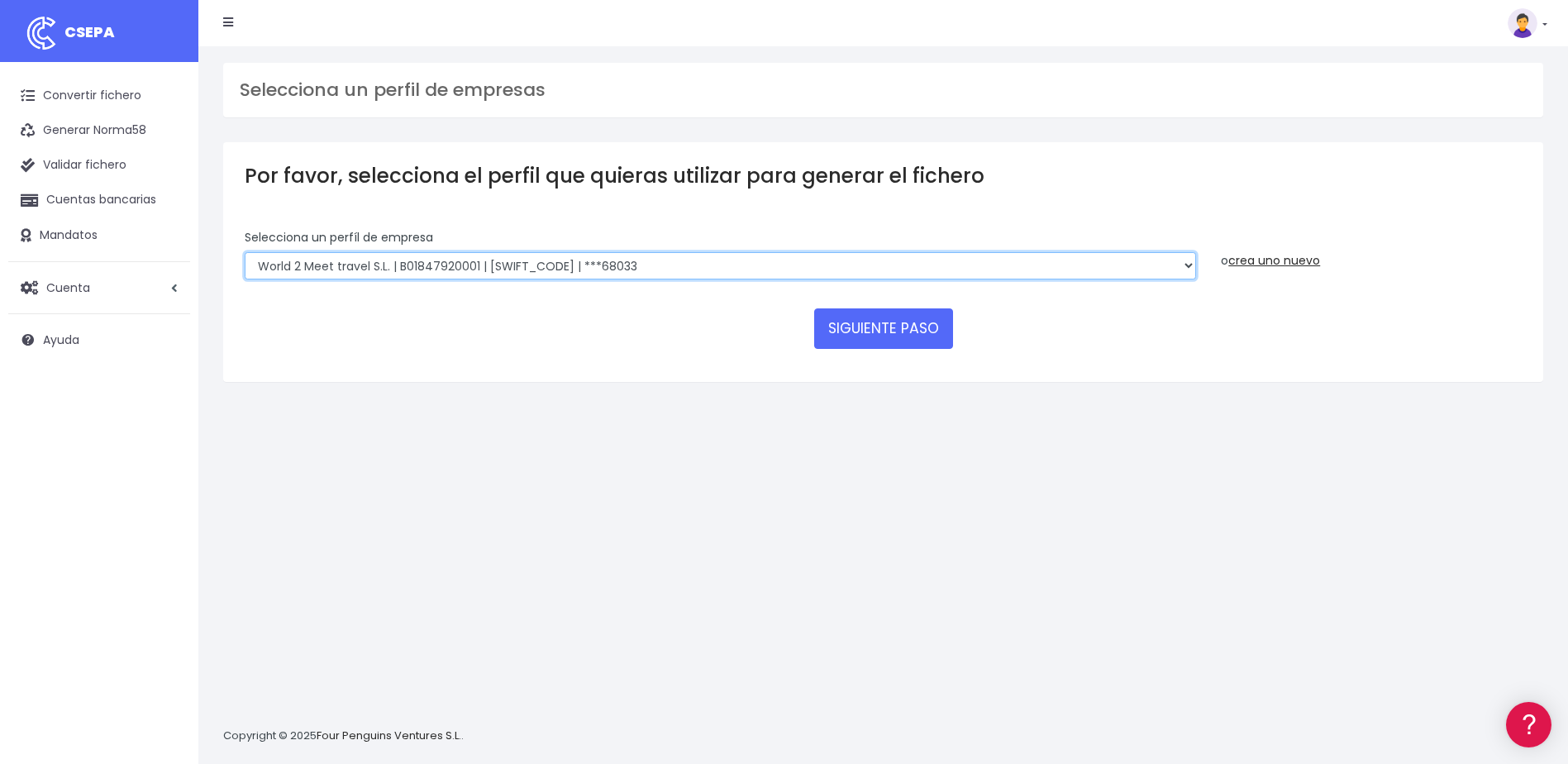
click at [1184, 270] on select "WORLD2MEET,S.L.U | b62880992 | [SWIFT_CODE] | ***97721 World 2 Meet SLU | B6288…" at bounding box center [720, 266] width 951 height 28
select select "1301"
click at [245, 252] on select "WORLD2MEET,S.L.U | b62880992 | [SWIFT_CODE] | ***97721 World 2 Meet SLU | B6288…" at bounding box center [720, 266] width 951 height 28
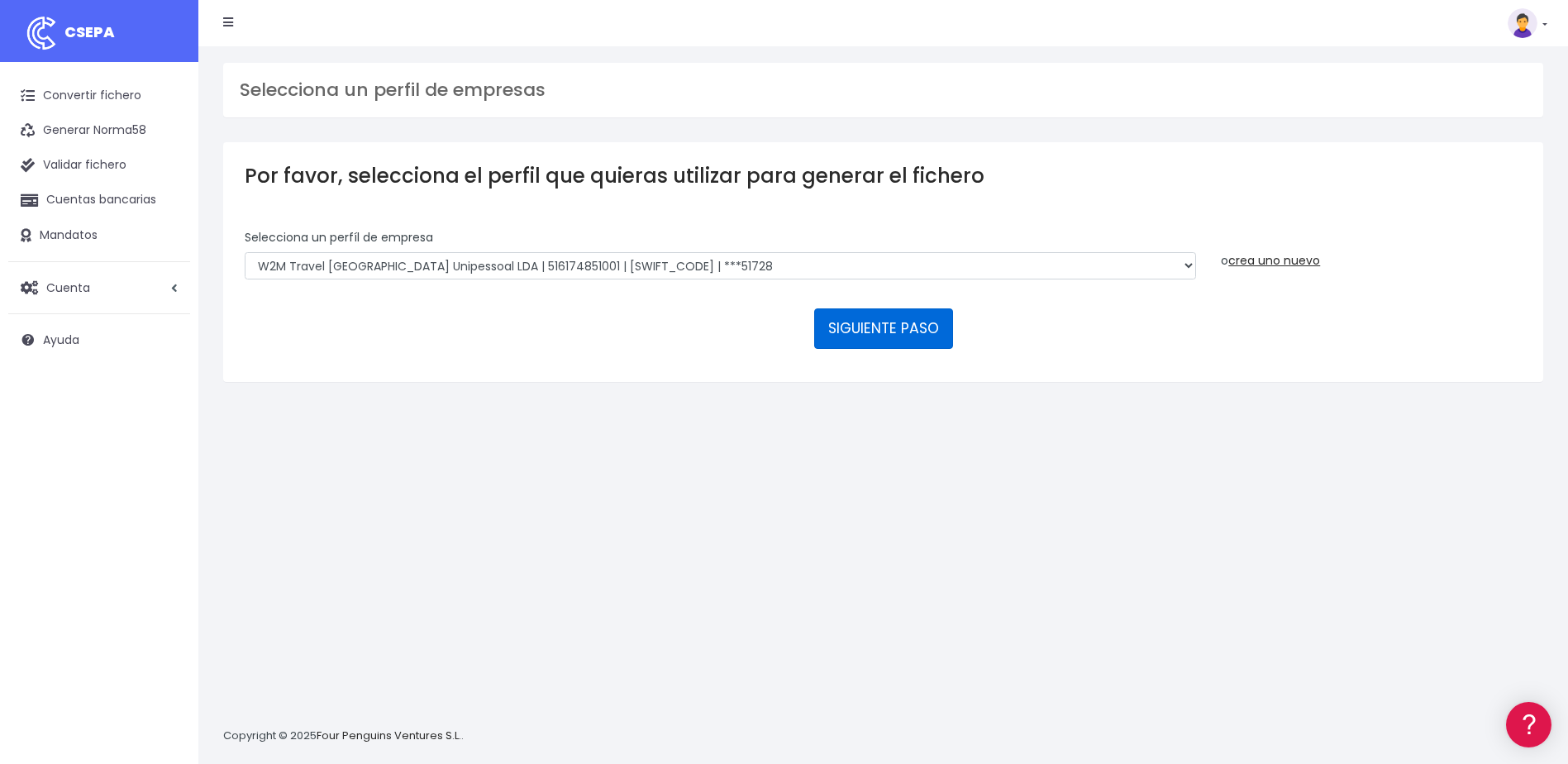
click at [905, 325] on button "SIGUIENTE PASO" at bounding box center [884, 328] width 139 height 40
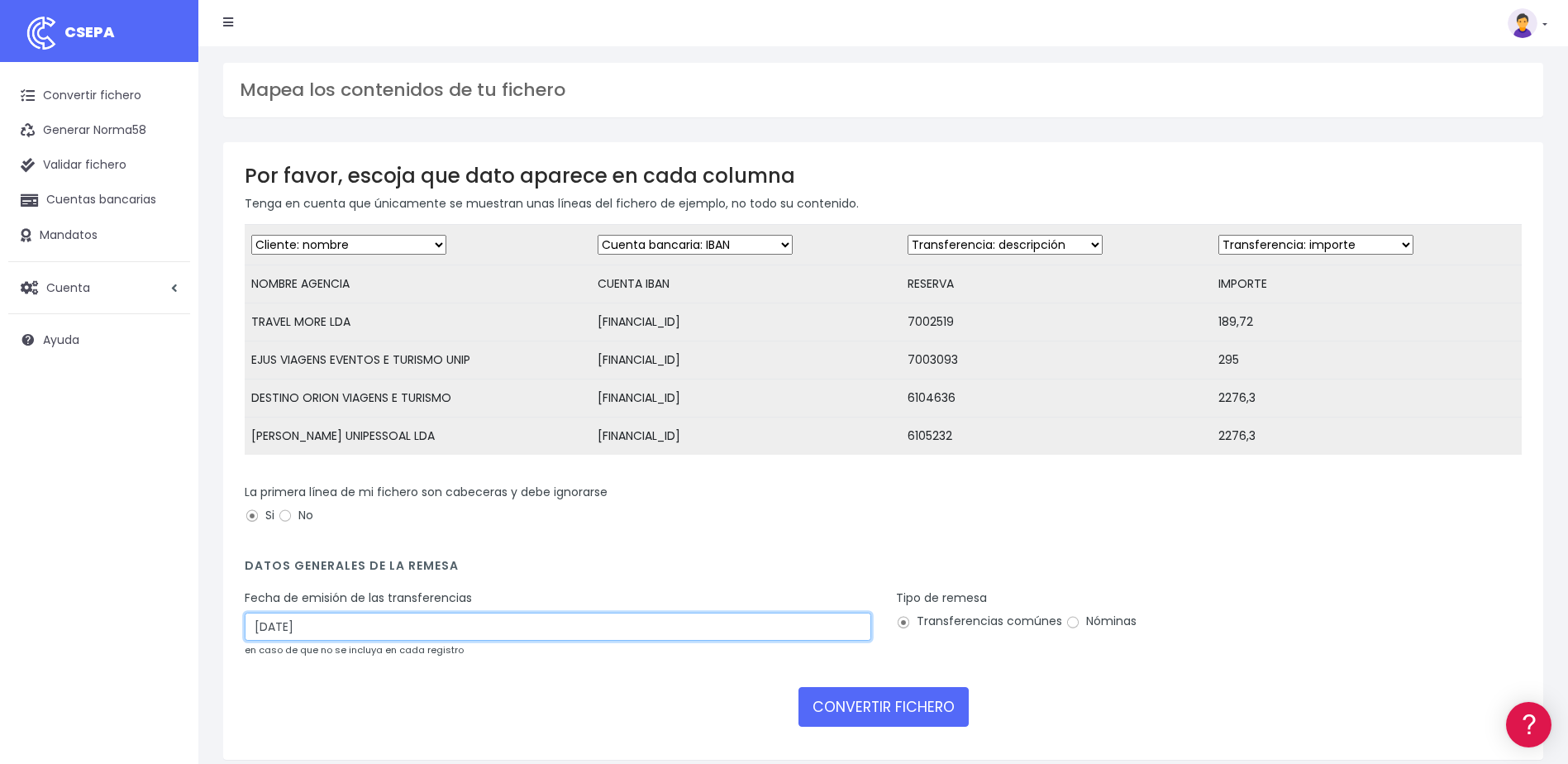
click at [417, 636] on input "[DATE]" at bounding box center [558, 626] width 626 height 28
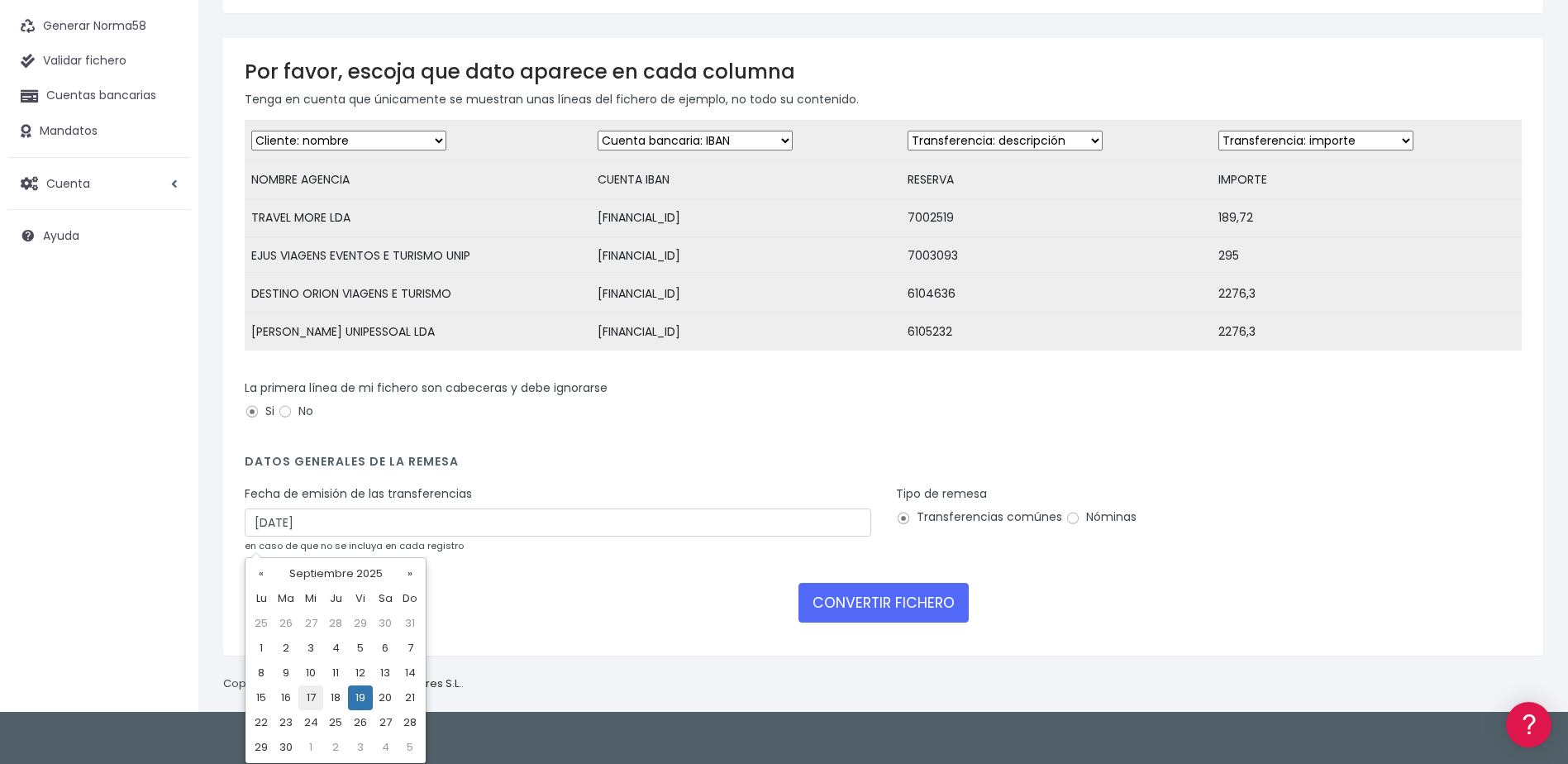
click at [307, 696] on td "17" at bounding box center [310, 698] width 25 height 25
type input "[DATE]"
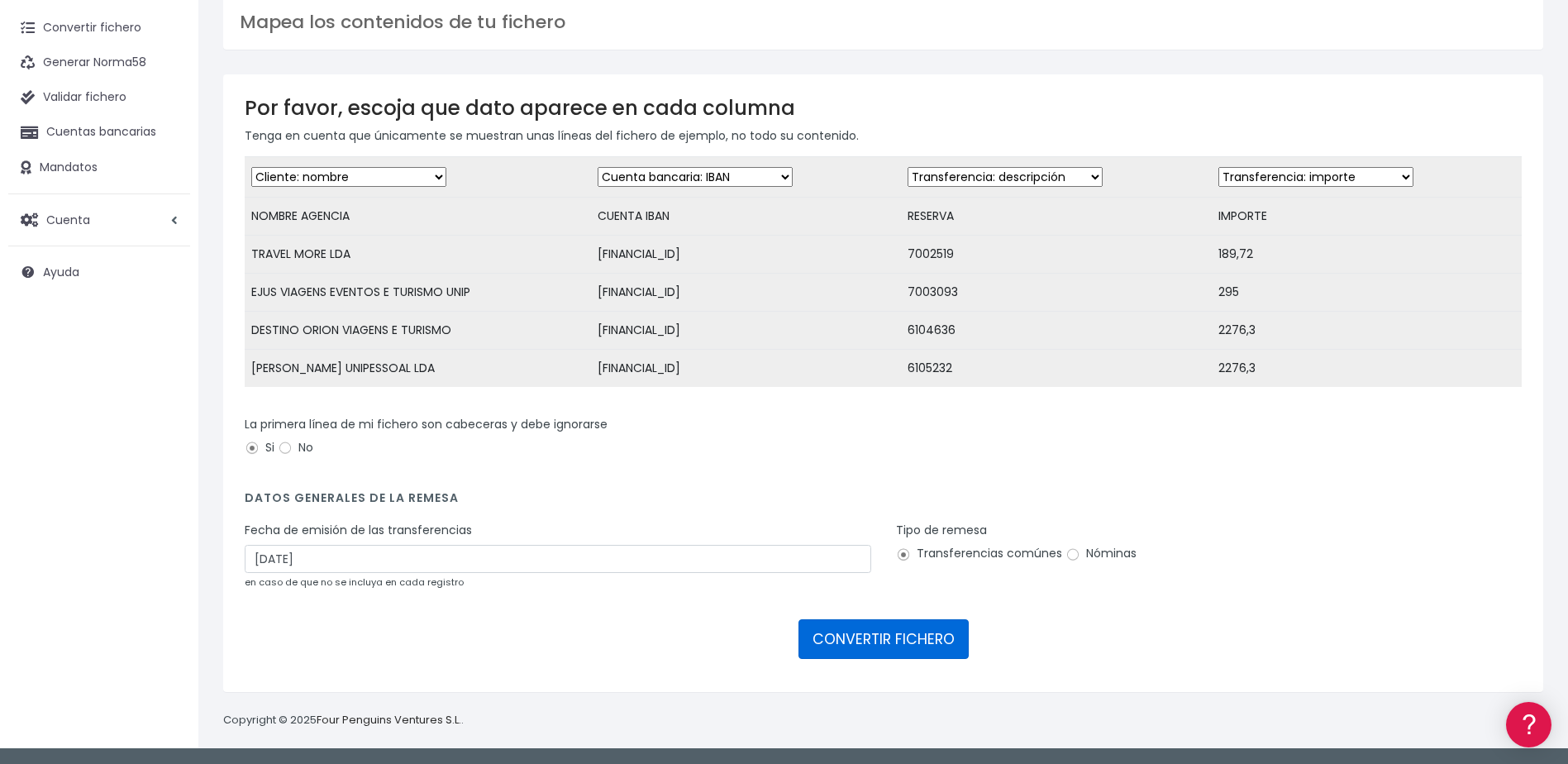
click at [870, 638] on button "CONVERTIR FICHERO" at bounding box center [884, 639] width 170 height 40
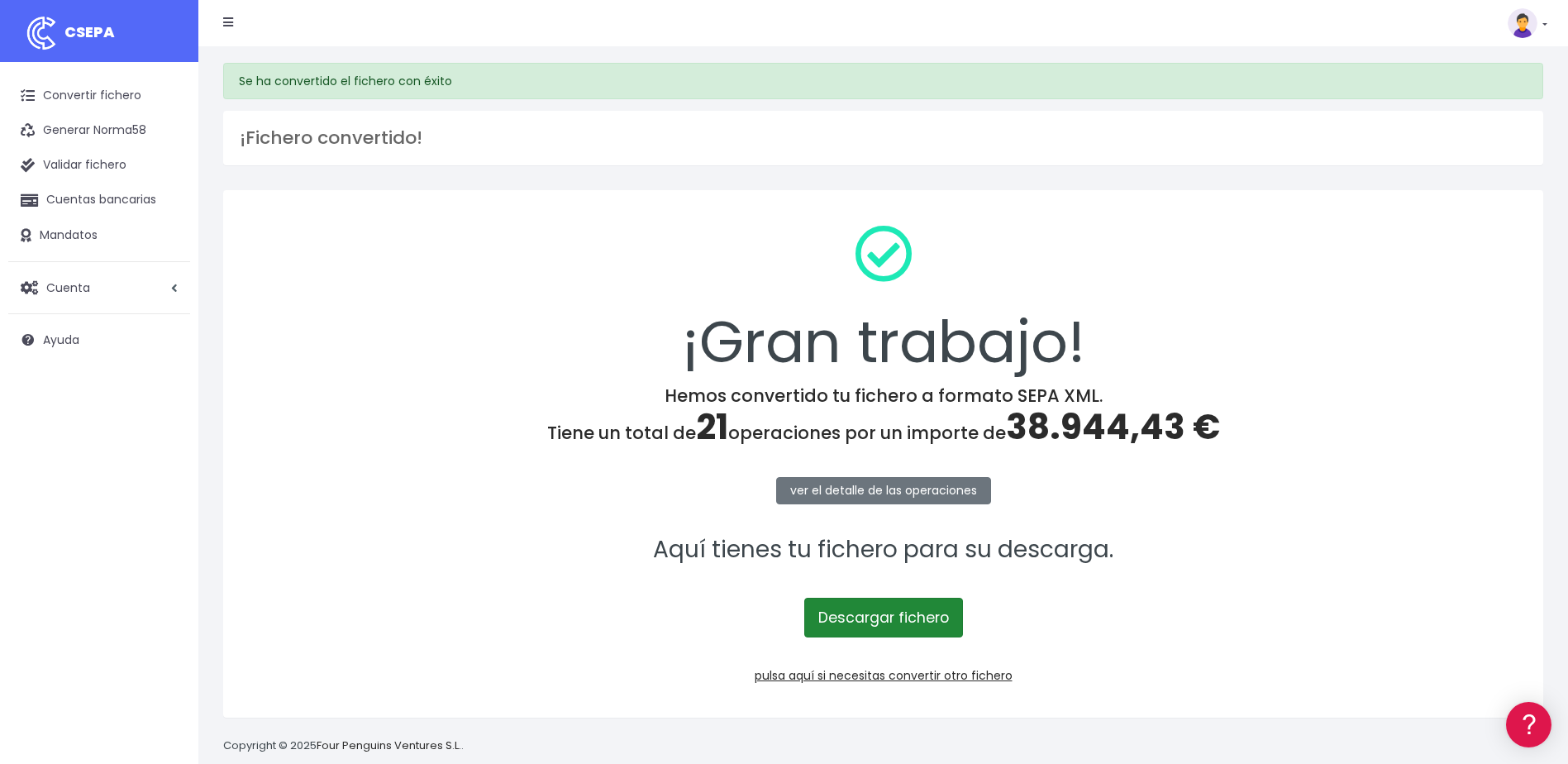
click at [878, 621] on link "Descargar fichero" at bounding box center [884, 617] width 158 height 40
